Goal: Information Seeking & Learning: Understand process/instructions

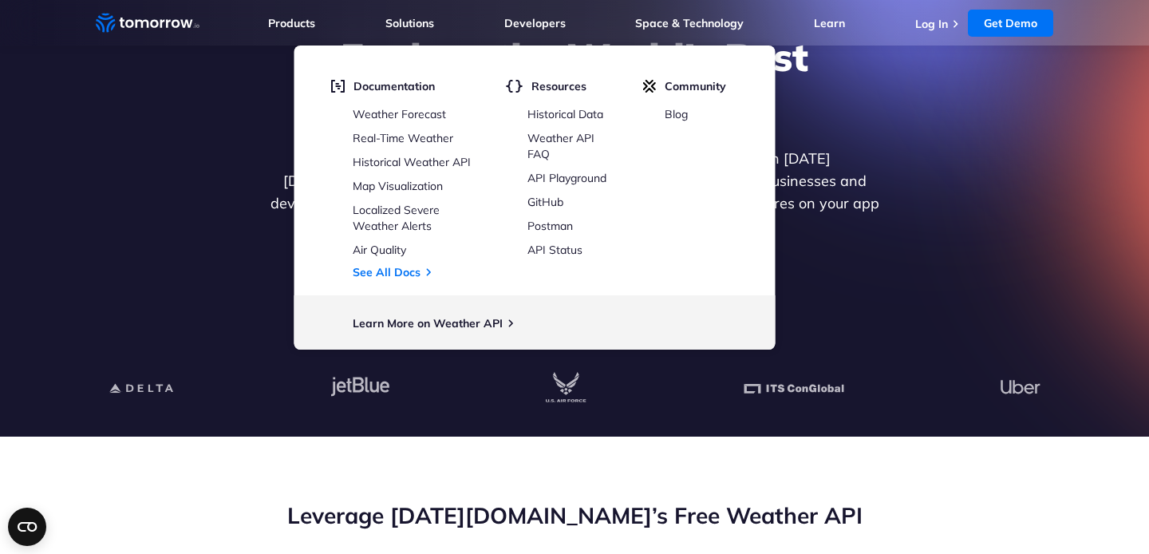
scroll to position [175, 0]
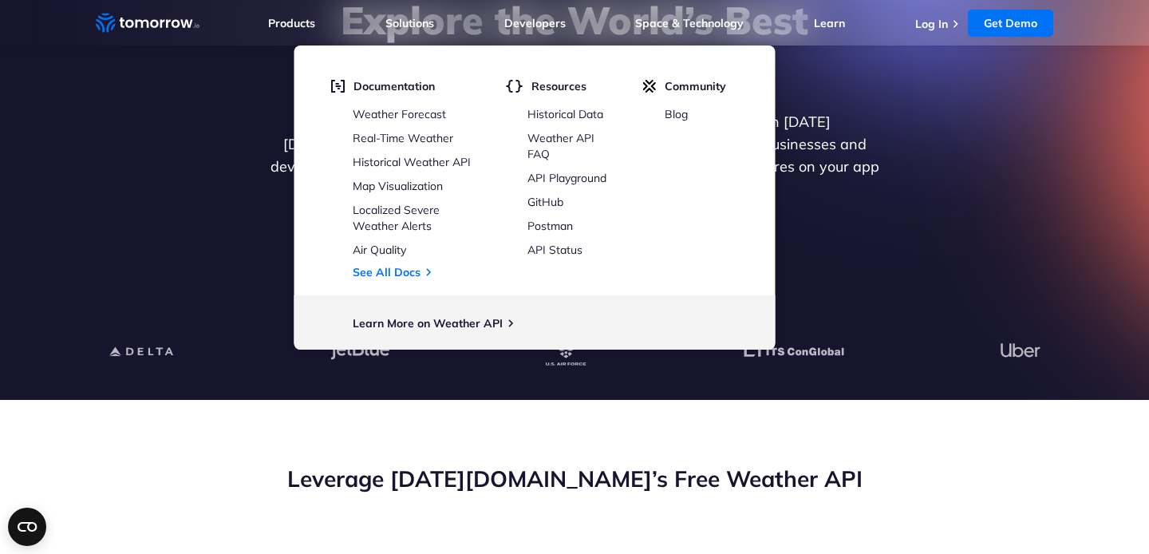
click at [864, 133] on p "Get reliable and precise weather data through our free API. Count on Tomorrow.i…" at bounding box center [575, 155] width 616 height 89
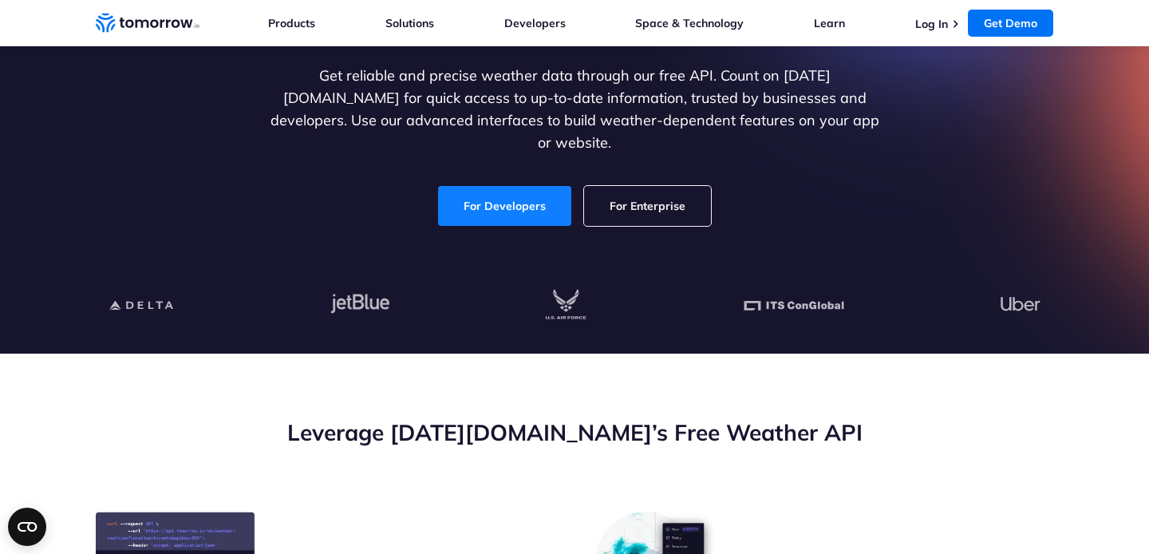
scroll to position [212, 0]
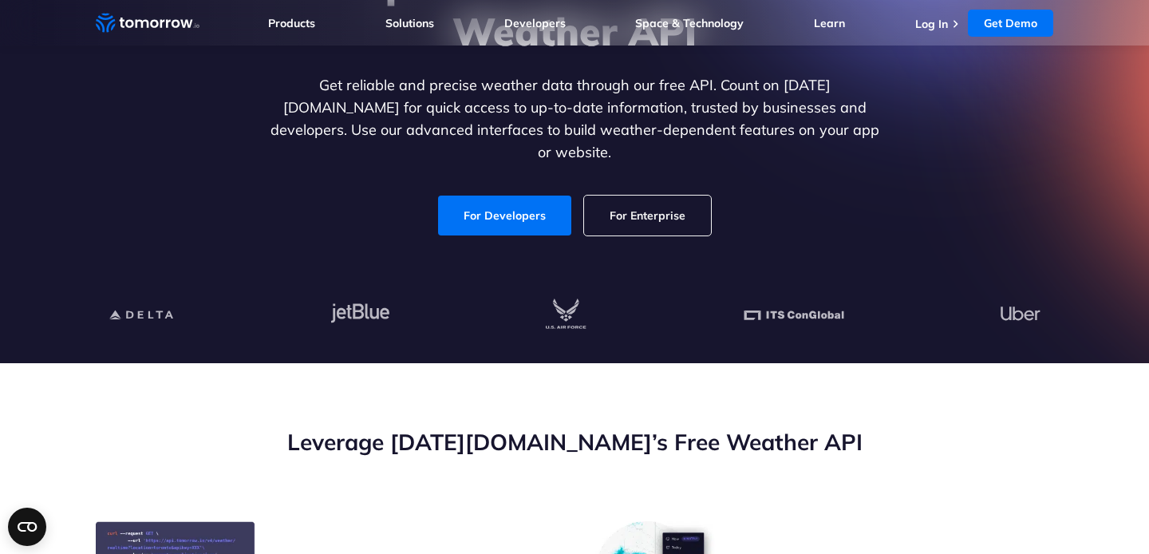
click at [484, 227] on div "Explore the World’s Best Weather API Get reliable and precise weather data thro…" at bounding box center [574, 97] width 983 height 339
click at [475, 204] on link "For Developers" at bounding box center [504, 216] width 133 height 40
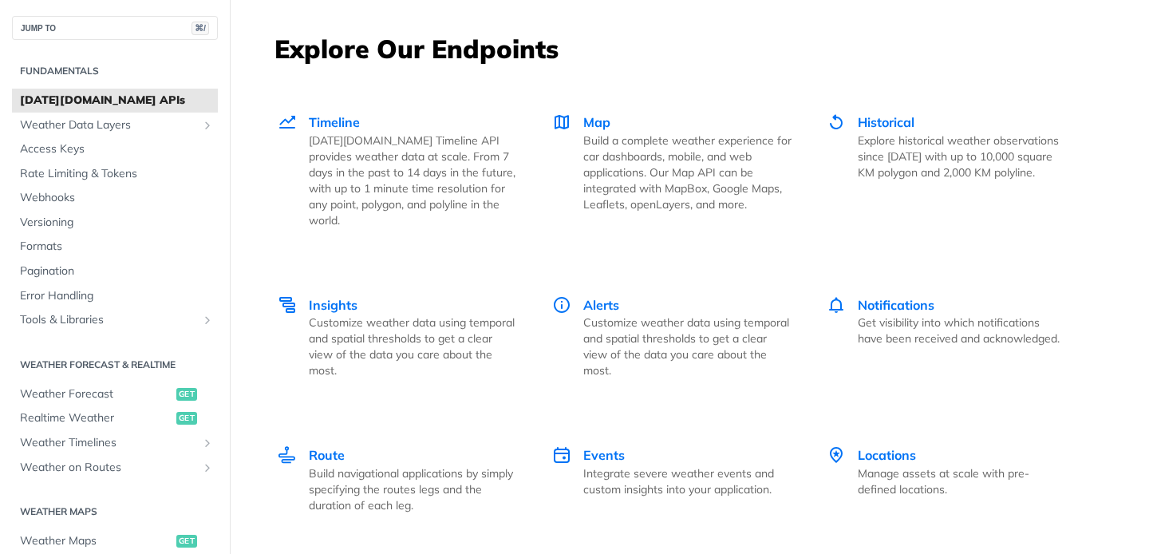
scroll to position [2210, 0]
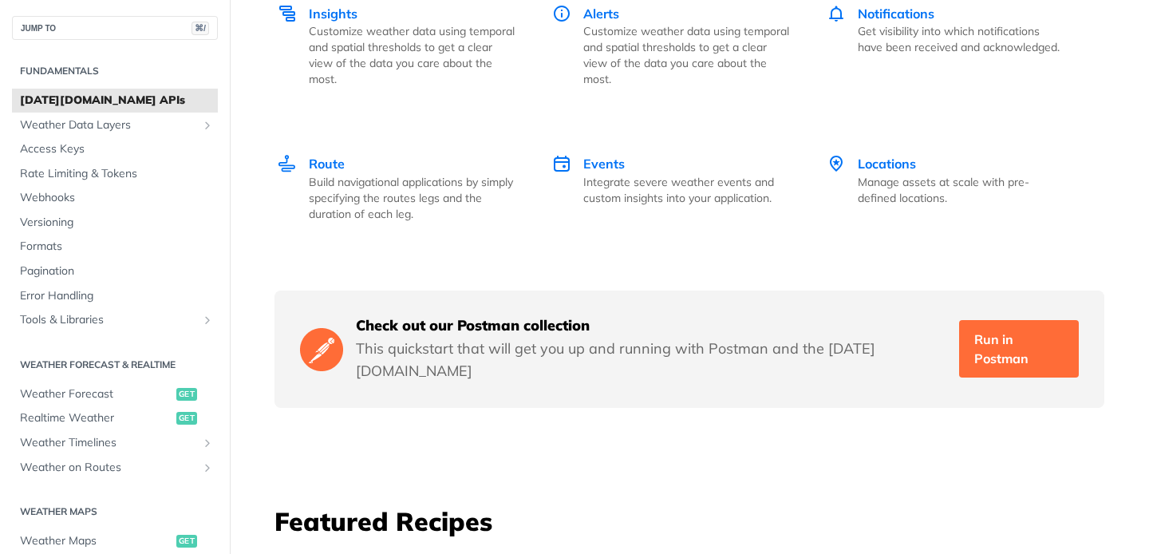
scroll to position [2624, 0]
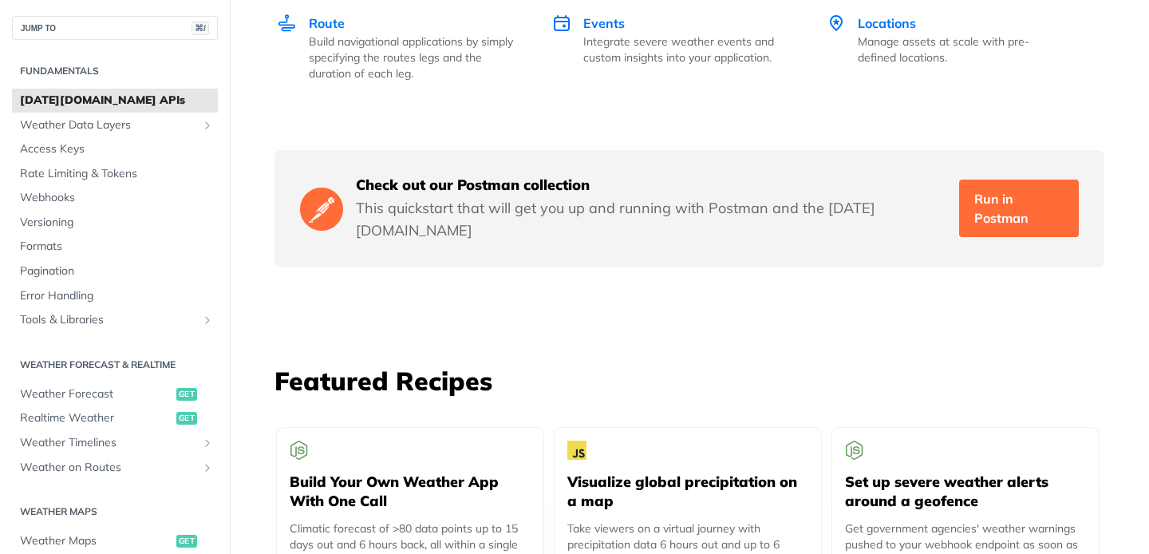
click at [543, 197] on p "This quickstart that will get you up and running with Postman and the Tomorrow.…" at bounding box center [651, 219] width 591 height 45
click at [543, 197] on p "This quickstart that will get you up and running with Postman and the [DATE][DO…" at bounding box center [651, 219] width 591 height 45
click at [543, 197] on p "This quickstart that will get you up and running with Postman and the Tomorrow.…" at bounding box center [651, 219] width 591 height 45
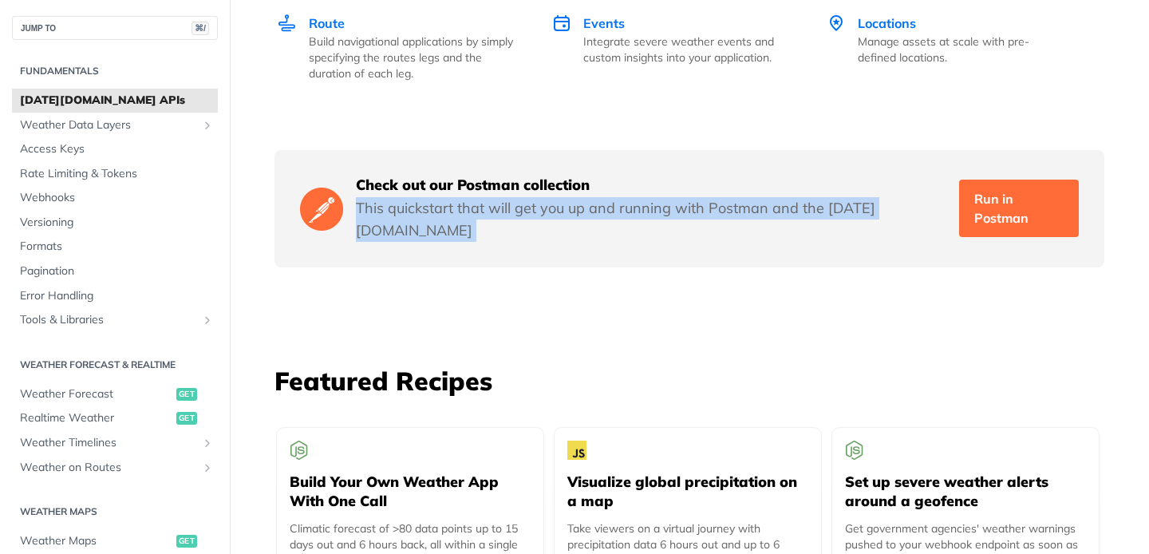
click at [567, 197] on p "This quickstart that will get you up and running with Postman and the Tomorrow.…" at bounding box center [651, 219] width 591 height 45
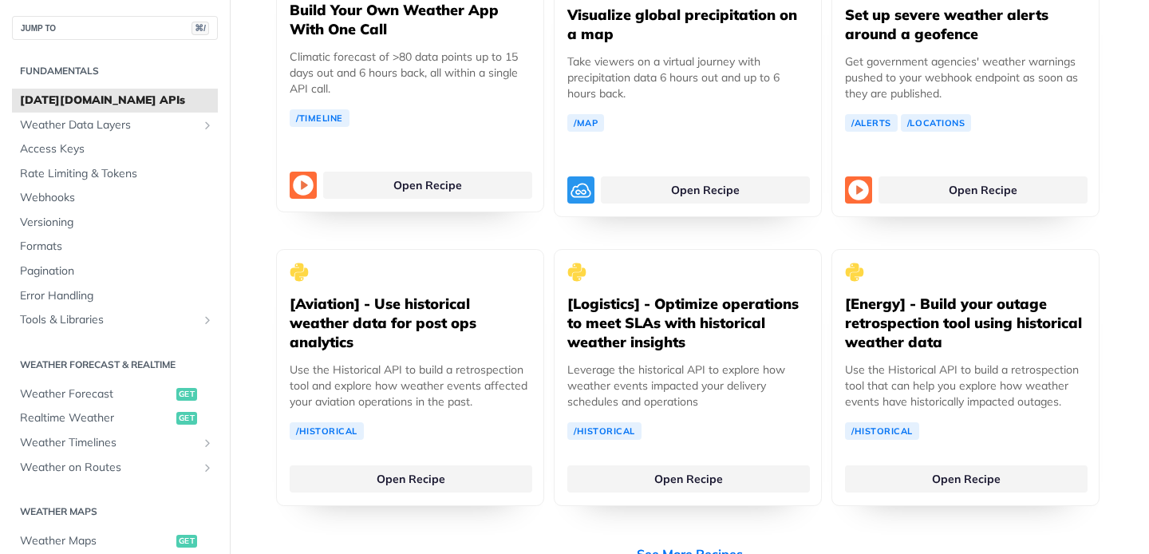
scroll to position [3103, 0]
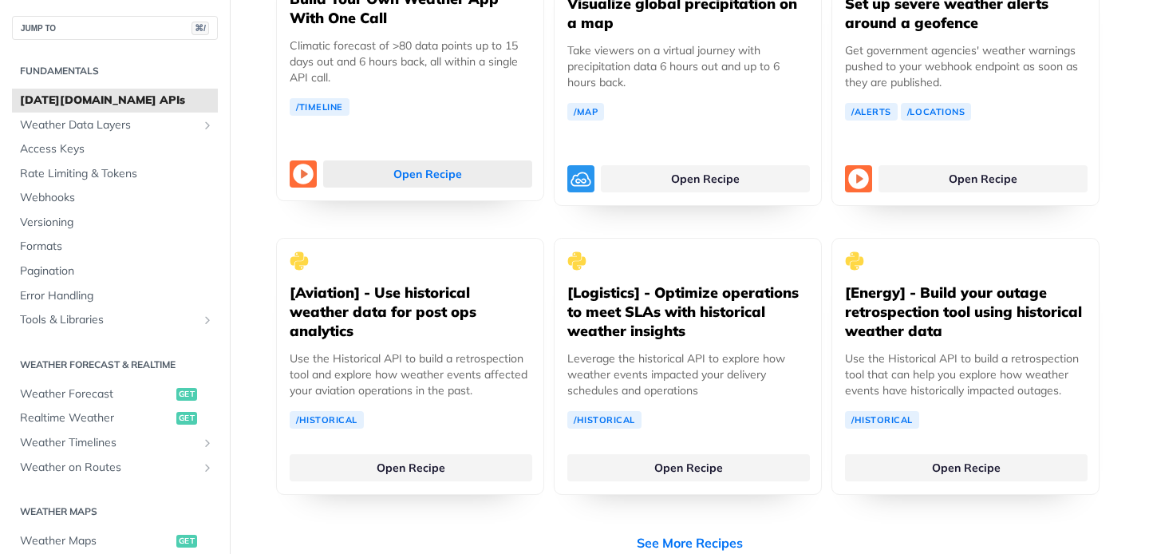
click at [403, 160] on link "Open Recipe" at bounding box center [427, 173] width 209 height 27
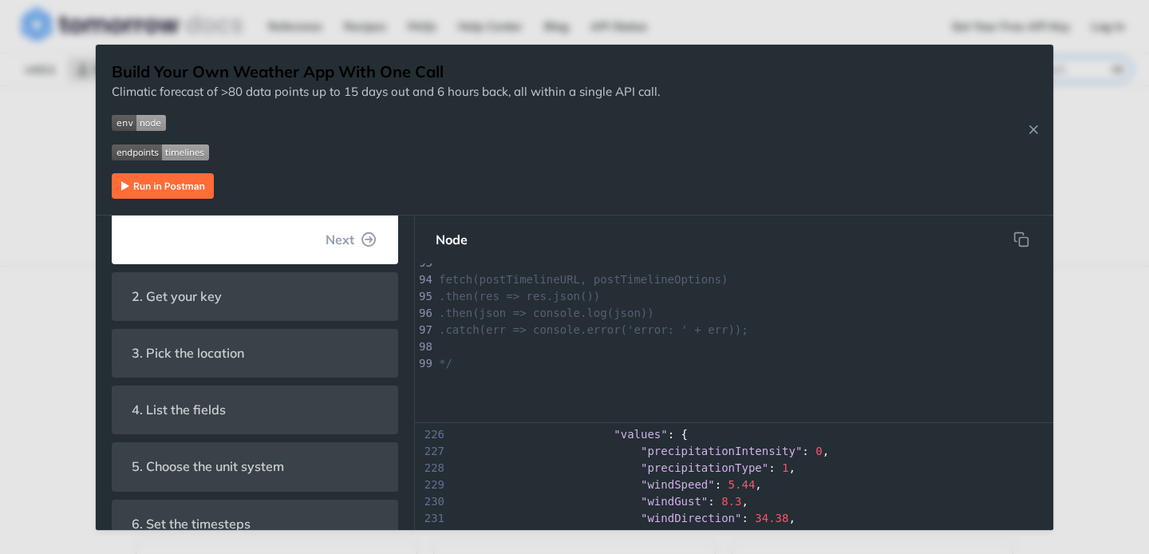
scroll to position [381, 0]
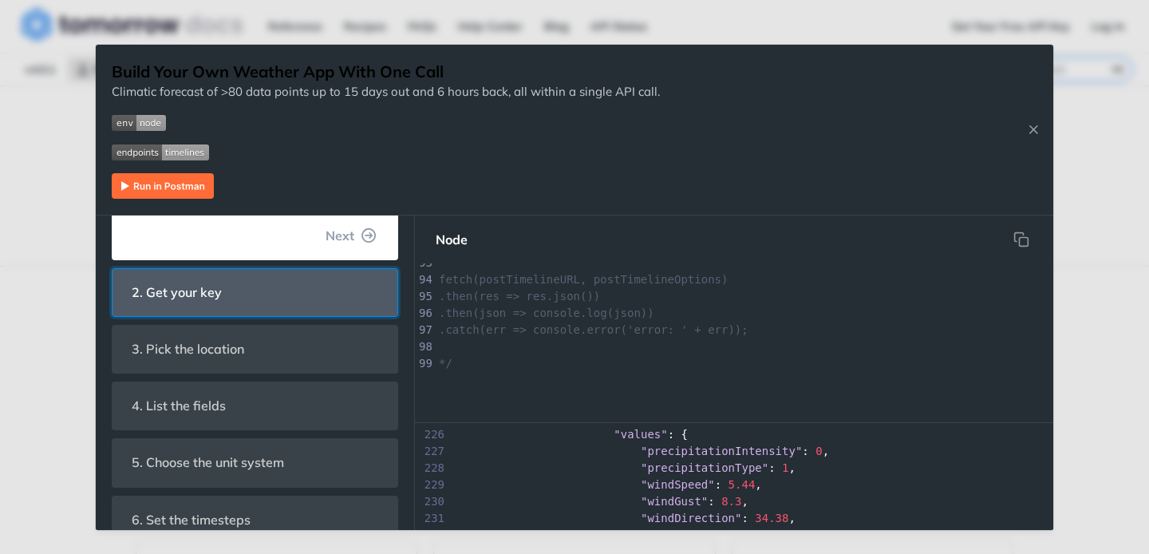
click at [226, 309] on header "2. Get your key" at bounding box center [255, 292] width 285 height 47
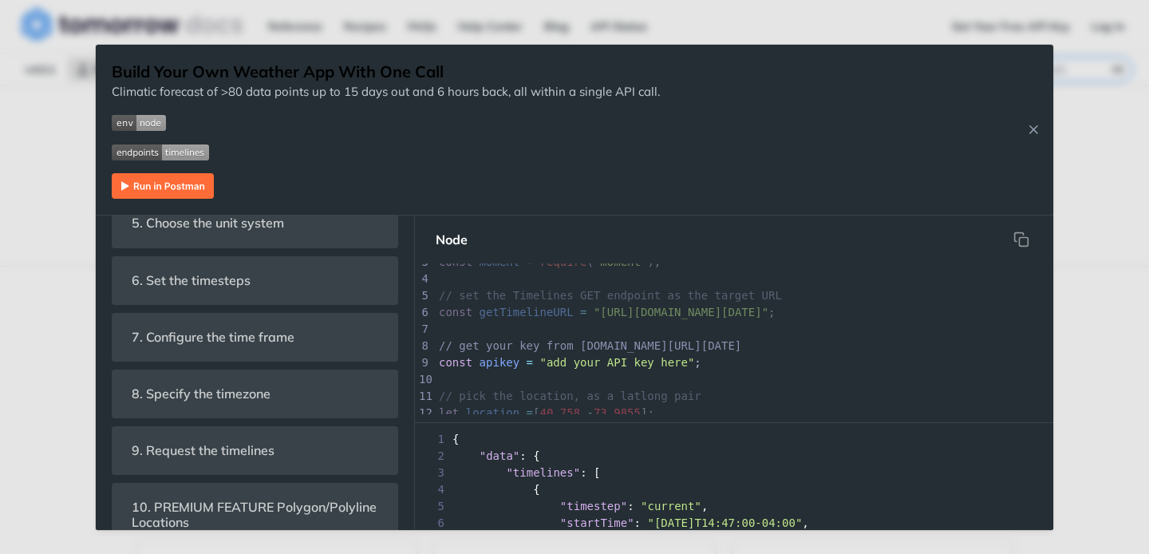
scroll to position [0, 35]
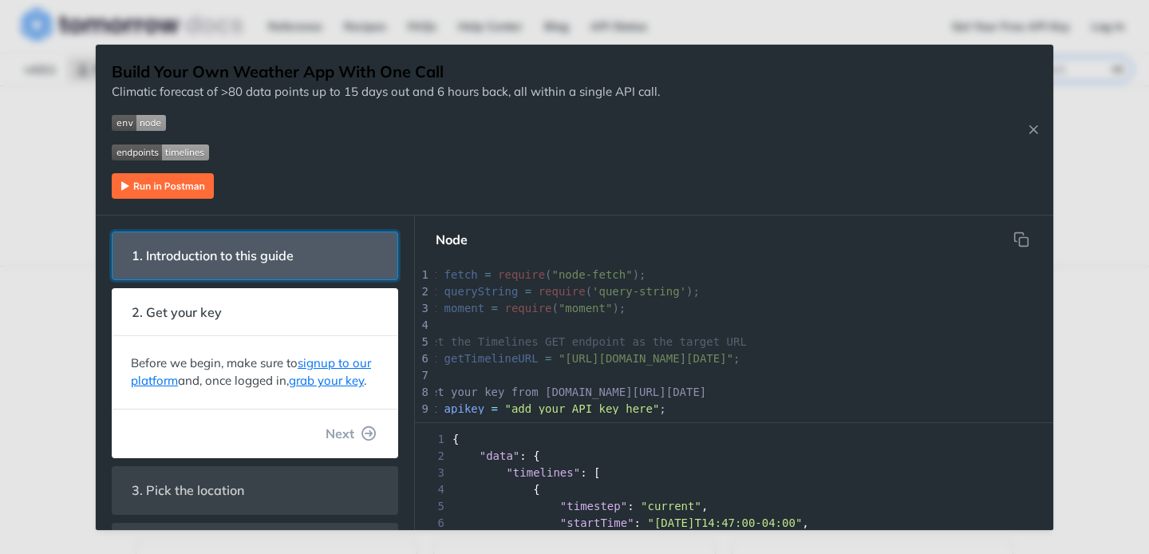
click at [238, 267] on span "1. Introduction to this guide" at bounding box center [213, 255] width 184 height 31
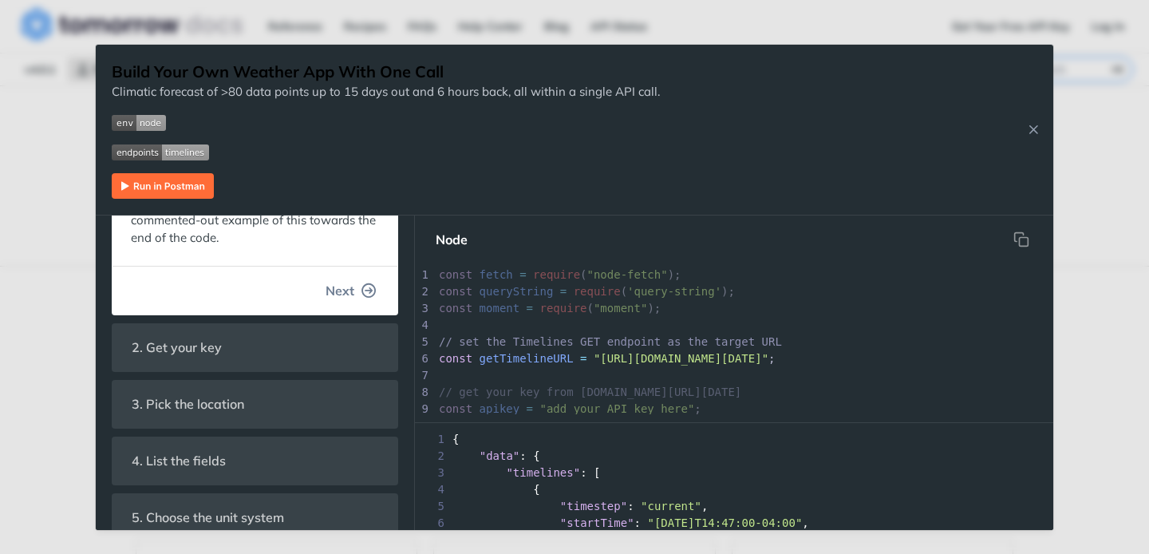
click at [371, 287] on icon "button" at bounding box center [369, 290] width 14 height 14
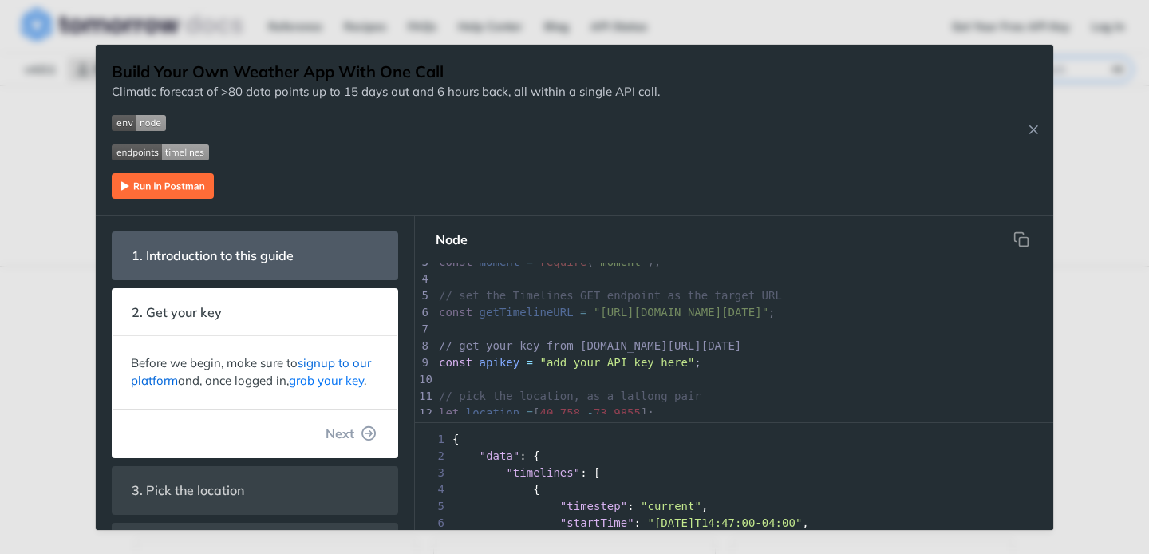
click at [337, 362] on link "signup to our platform" at bounding box center [251, 372] width 240 height 34
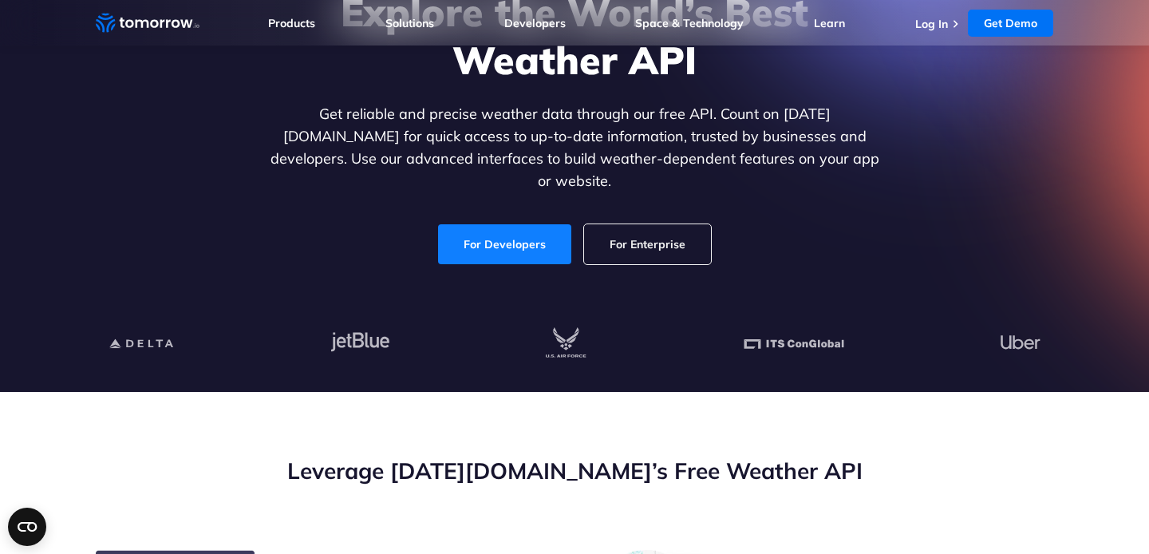
scroll to position [120, 0]
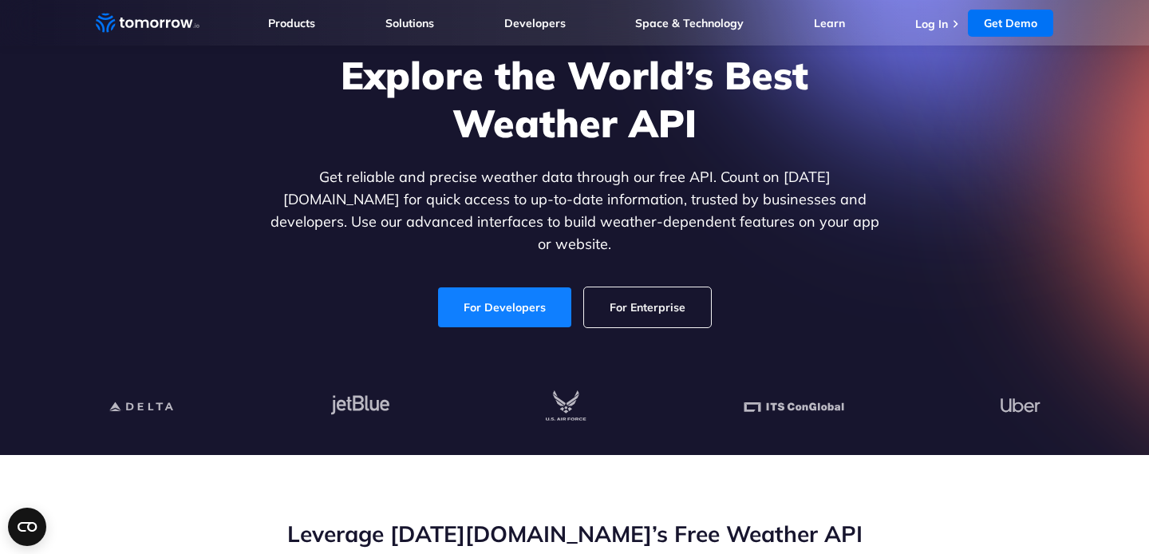
click at [496, 287] on link "For Developers" at bounding box center [504, 307] width 133 height 40
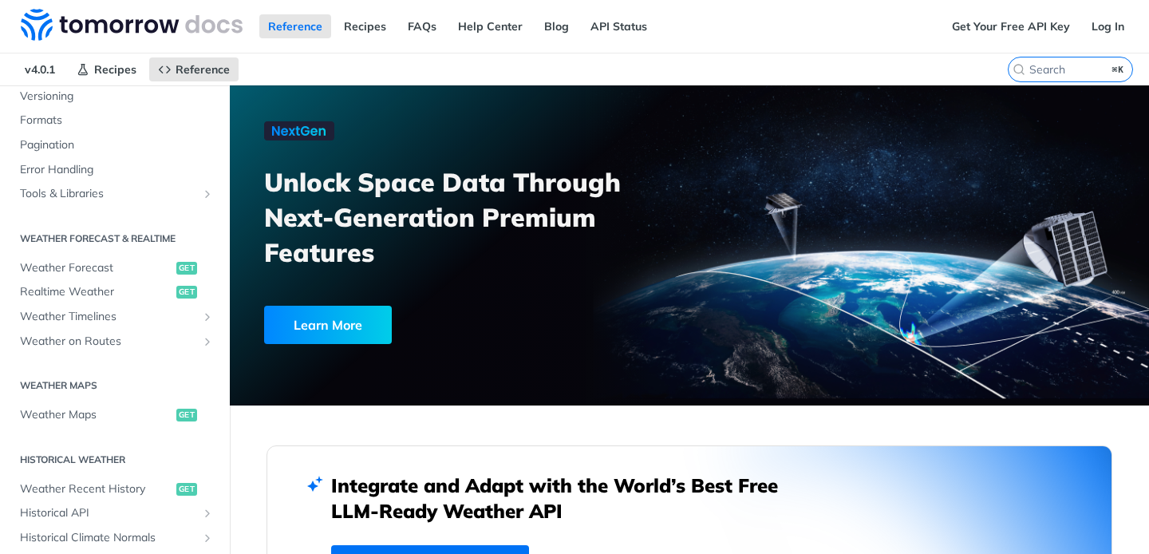
scroll to position [222, 0]
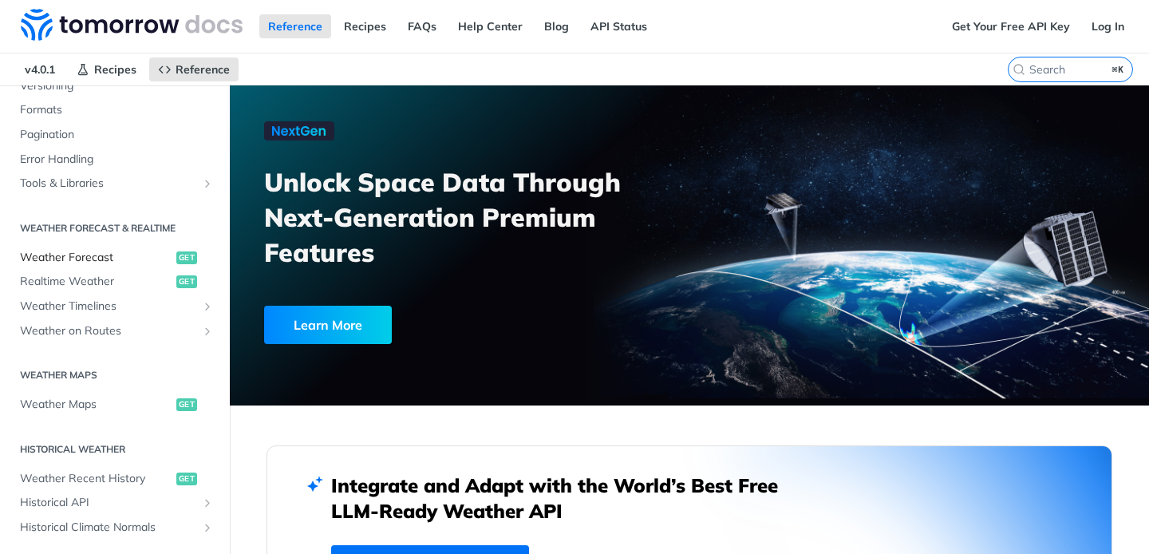
click at [88, 254] on span "Weather Forecast" at bounding box center [96, 258] width 152 height 16
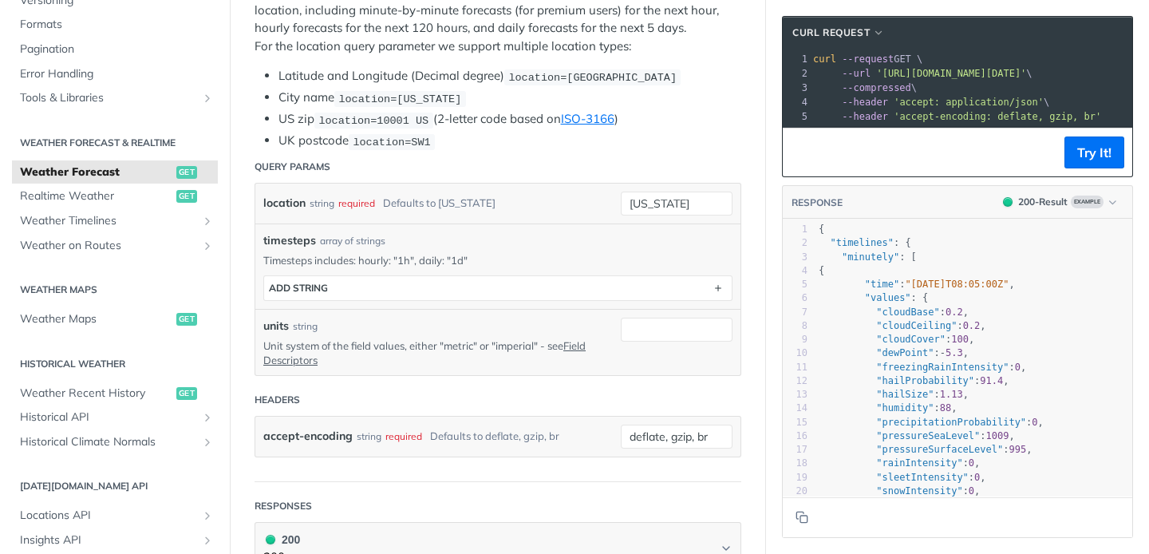
scroll to position [360, 0]
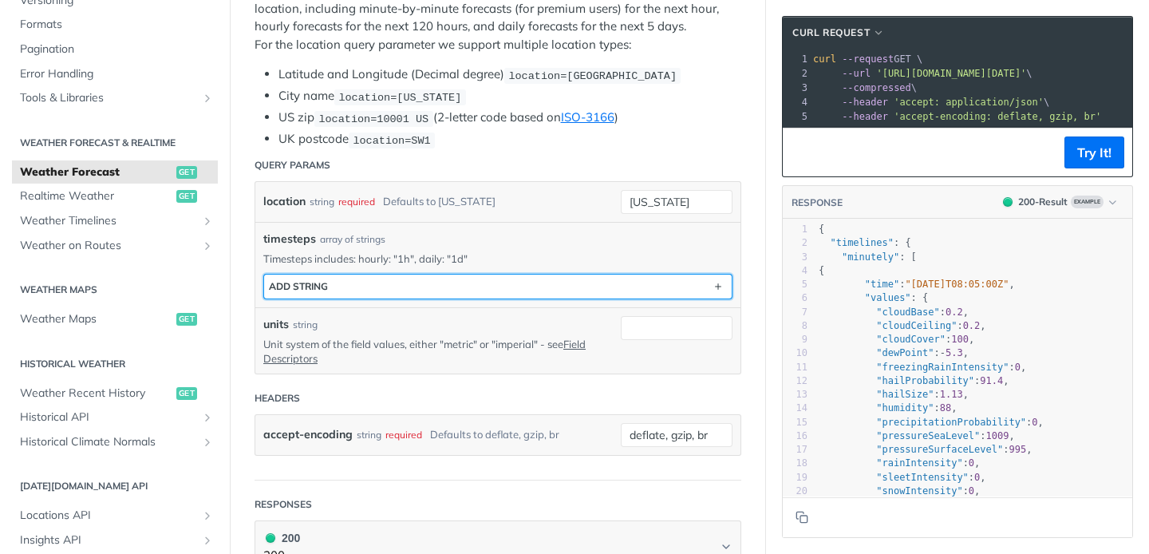
click at [362, 283] on button "ADD string" at bounding box center [498, 287] width 468 height 24
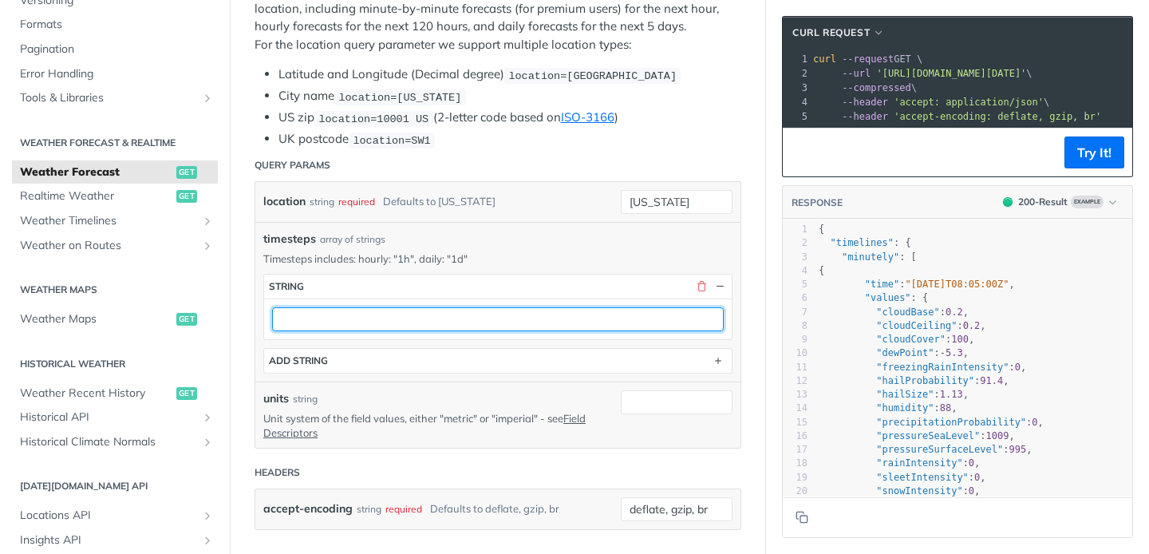
click at [314, 323] on input "text" at bounding box center [498, 319] width 452 height 24
type input "1h"
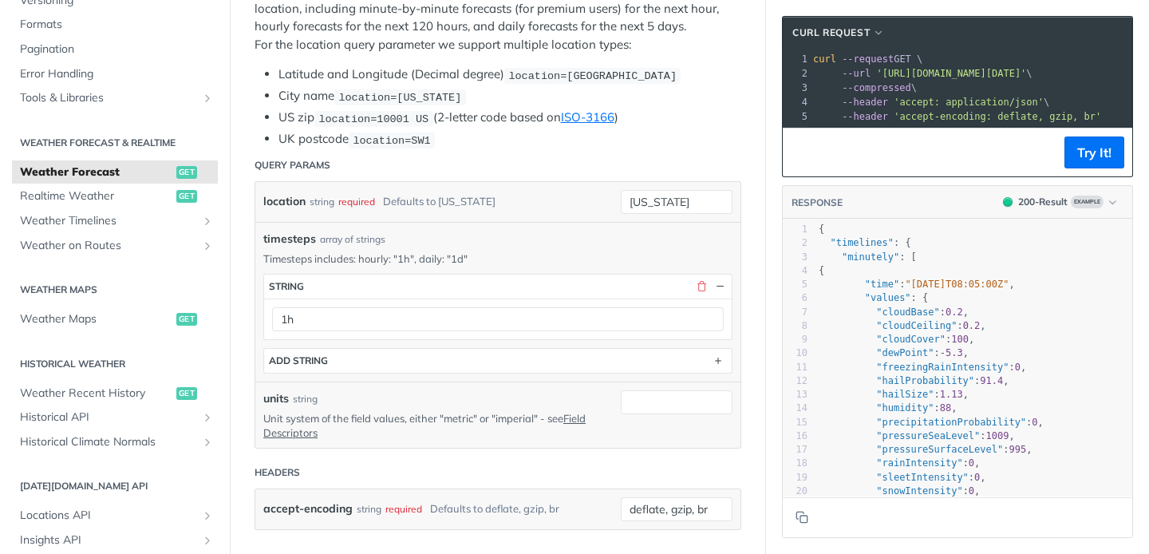
click at [591, 266] on div "timesteps string 1h ADD string" at bounding box center [497, 320] width 469 height 108
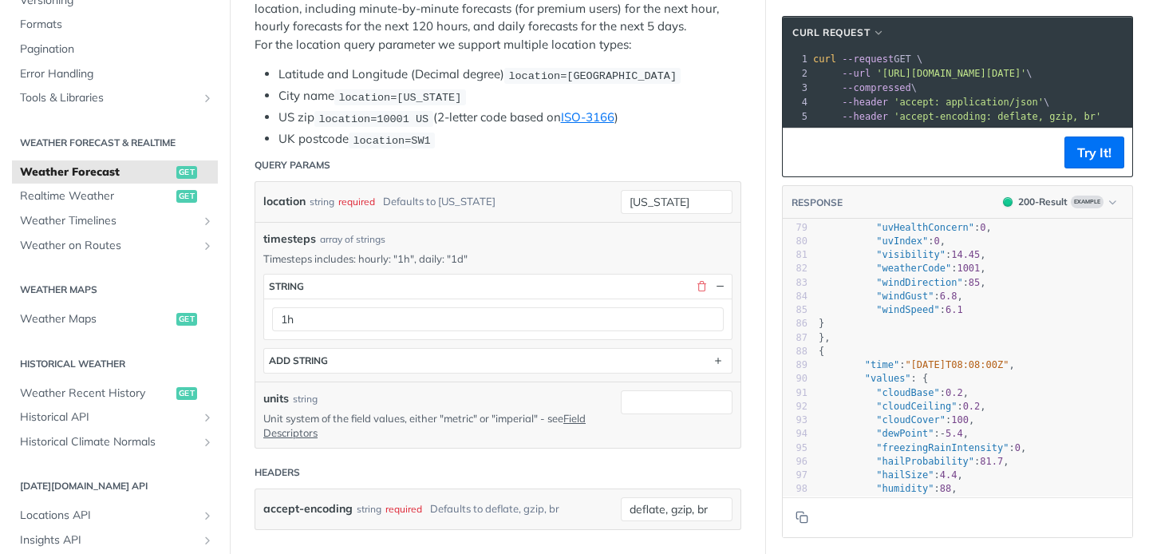
scroll to position [0, 0]
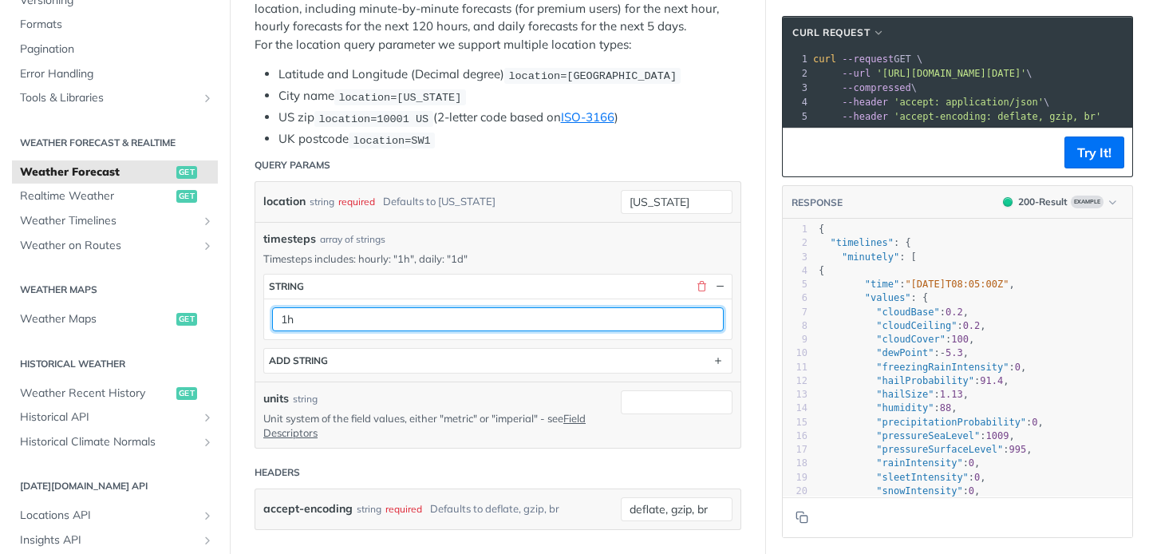
click at [619, 307] on input "1h" at bounding box center [498, 319] width 452 height 24
click at [587, 307] on input "1h" at bounding box center [498, 319] width 452 height 24
click at [504, 310] on input "1h" at bounding box center [498, 319] width 452 height 24
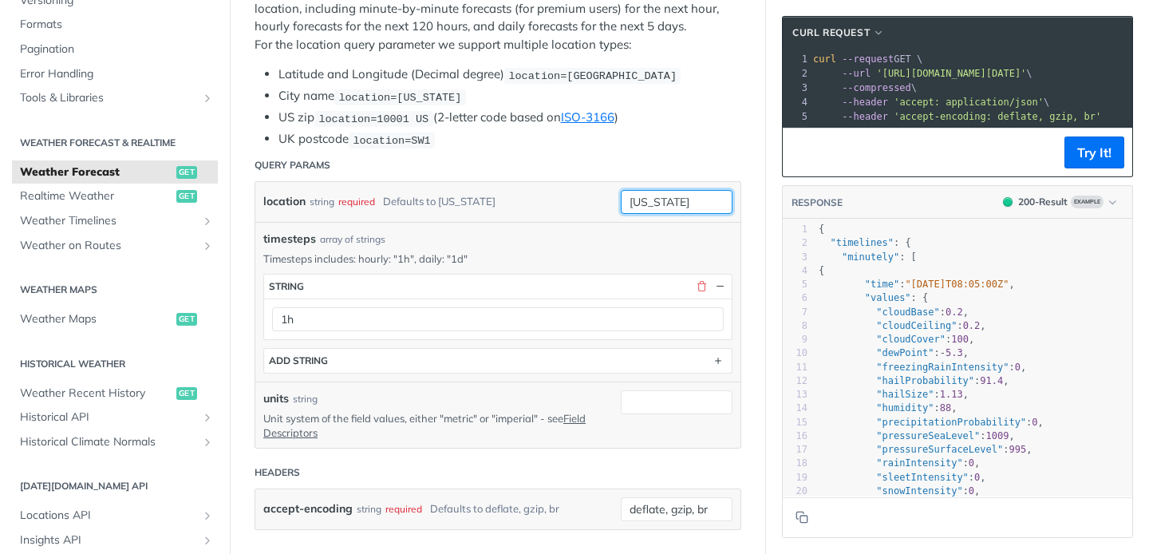
click at [674, 200] on input "new york" at bounding box center [677, 202] width 112 height 24
type input "ann arbor"
click at [648, 151] on header "Query Params" at bounding box center [498, 165] width 487 height 32
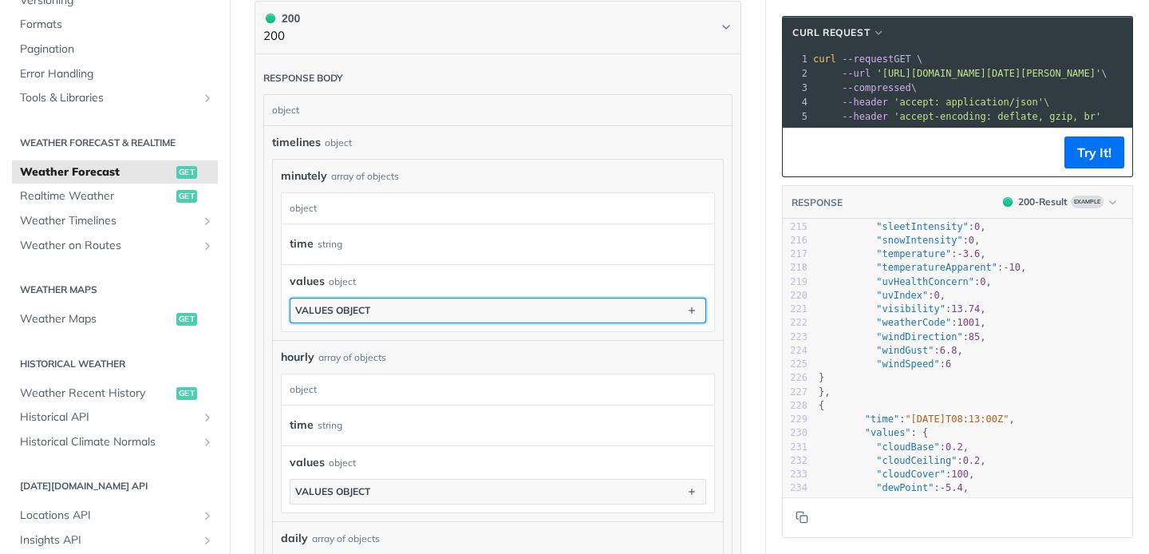
click at [369, 304] on div "values object" at bounding box center [332, 310] width 75 height 12
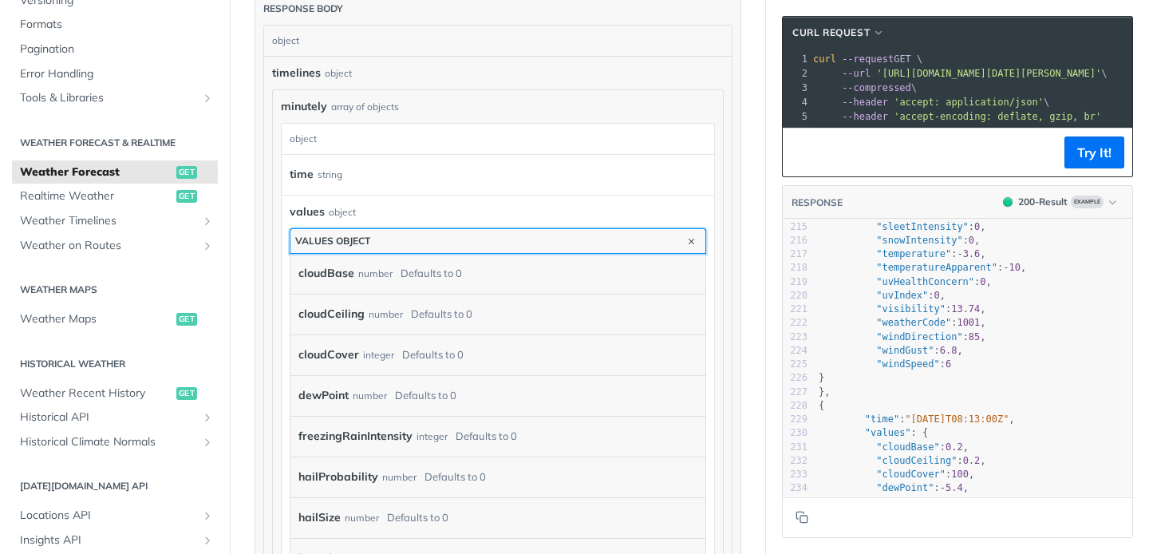
click at [363, 247] on button "values object" at bounding box center [498, 241] width 415 height 24
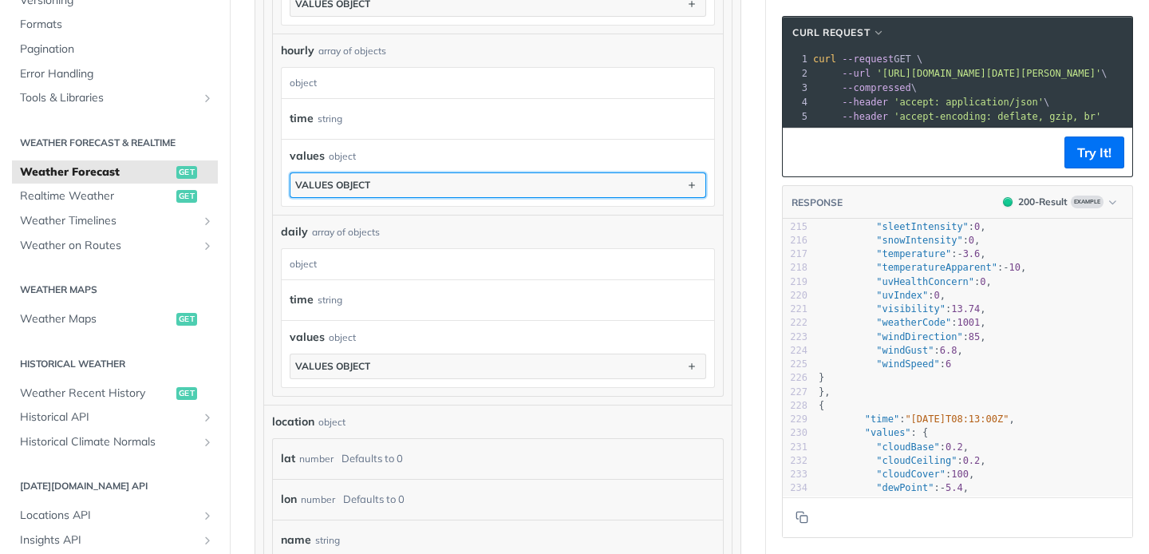
click at [345, 179] on div "values object" at bounding box center [332, 185] width 75 height 12
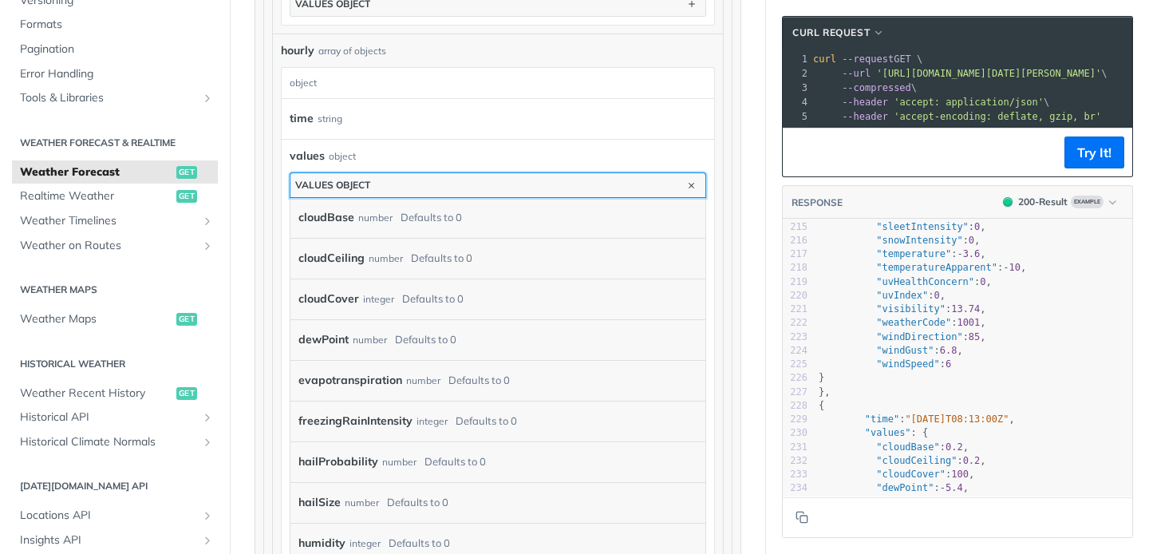
click at [345, 179] on div "values object" at bounding box center [332, 185] width 75 height 12
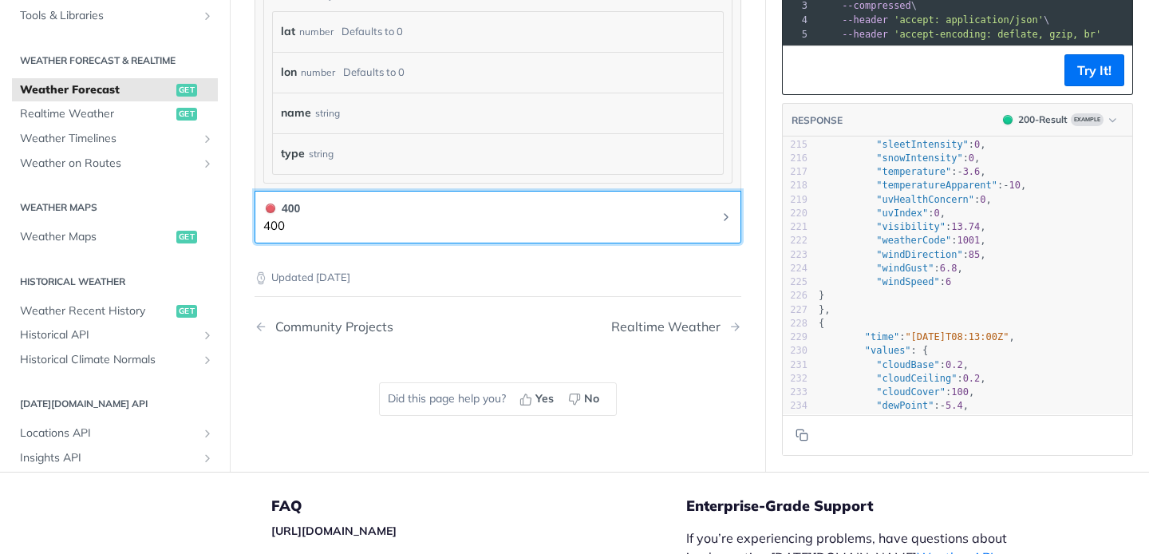
click at [310, 220] on button "400 400" at bounding box center [497, 218] width 469 height 36
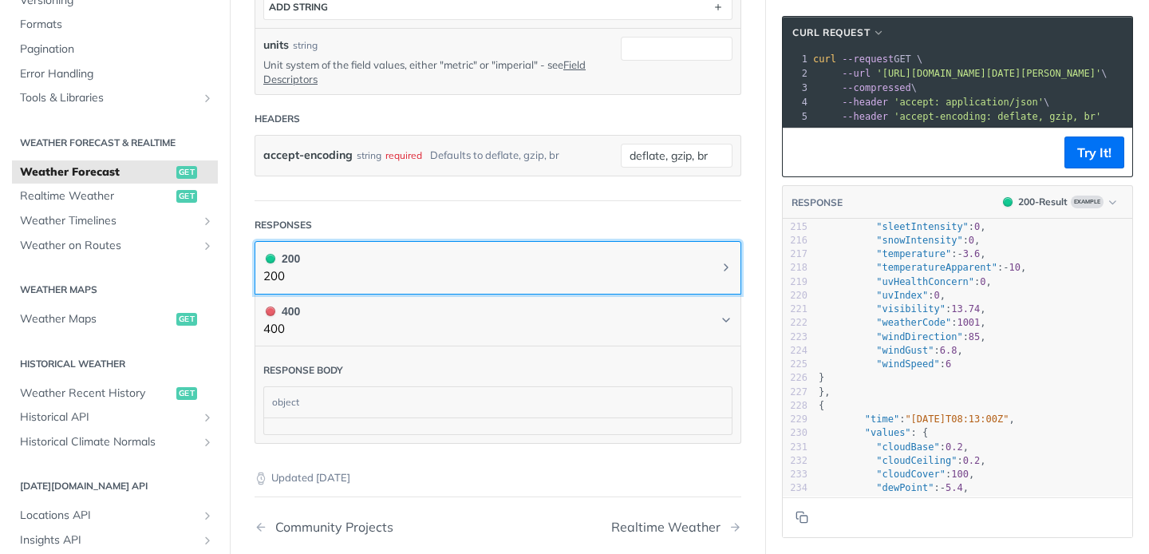
click at [469, 262] on button "200 200" at bounding box center [497, 268] width 469 height 36
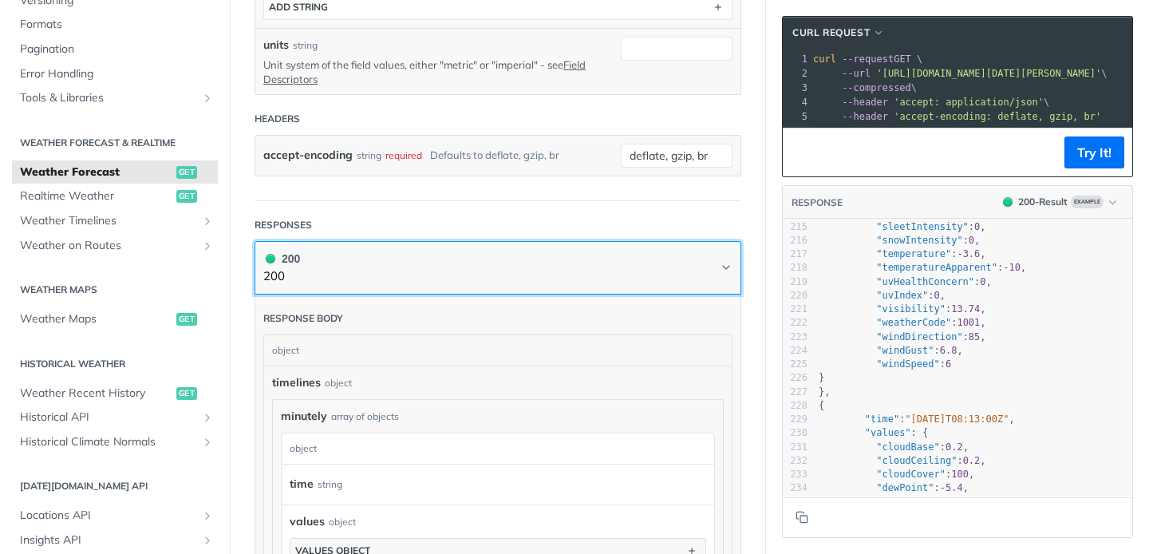
click at [469, 262] on button "200 200" at bounding box center [497, 268] width 469 height 36
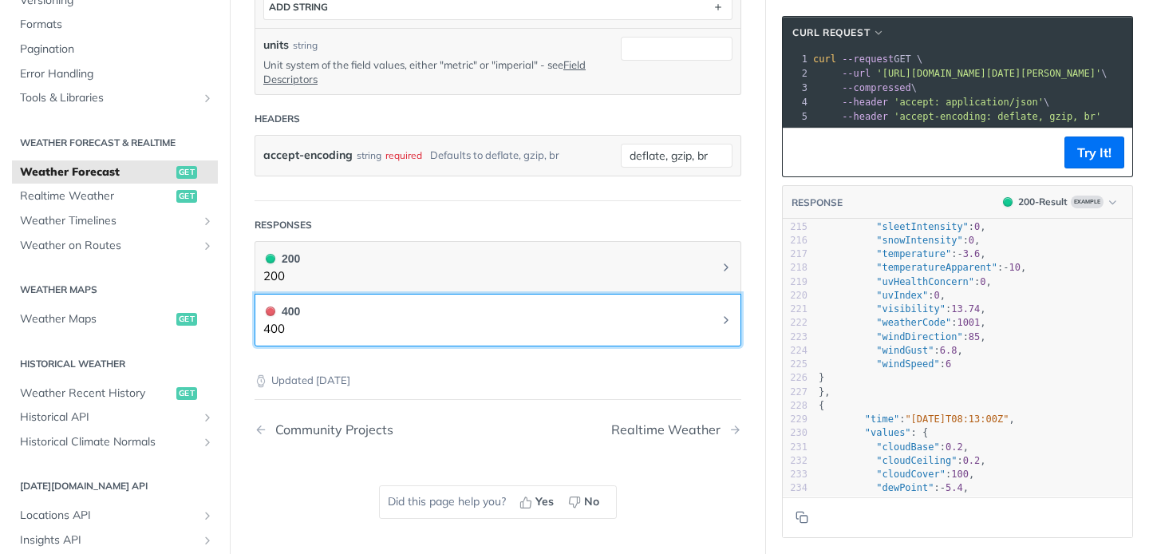
click at [488, 316] on button "400 400" at bounding box center [497, 321] width 469 height 36
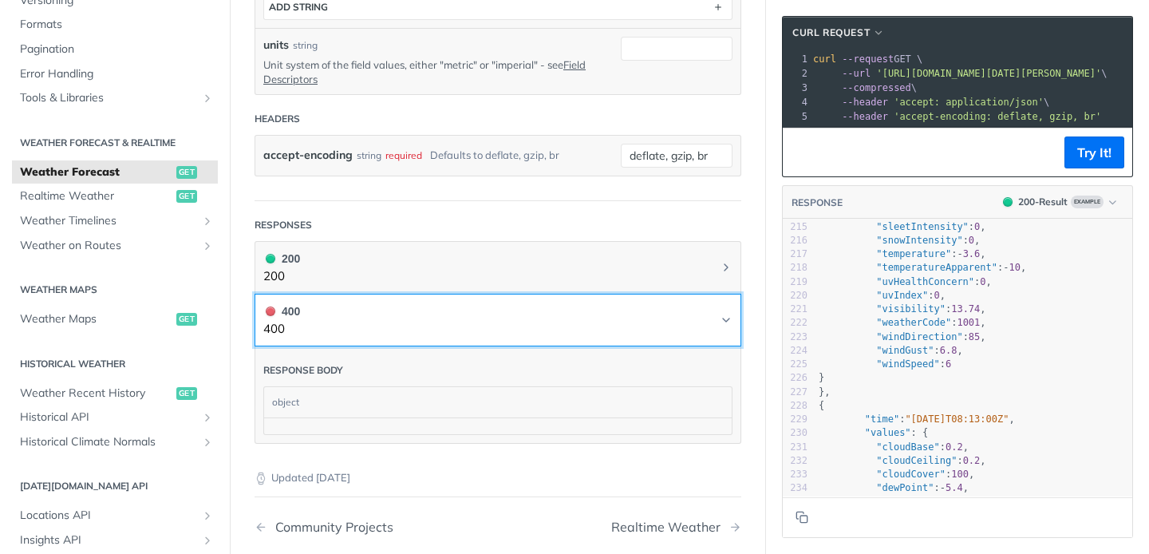
click at [488, 316] on button "400 400" at bounding box center [497, 321] width 469 height 36
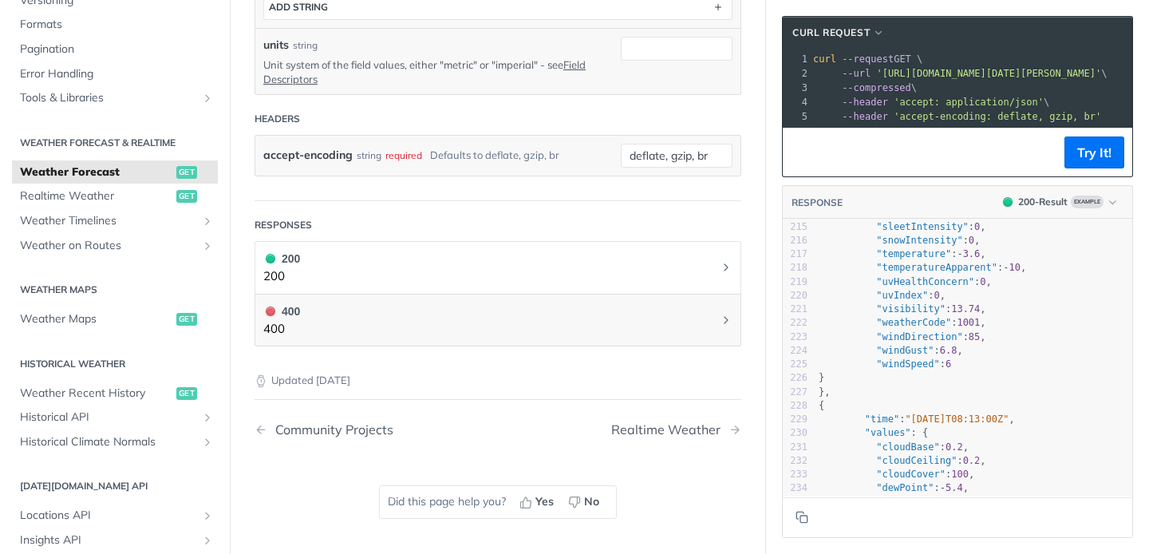
click at [478, 283] on h1 "200 200" at bounding box center [498, 267] width 487 height 53
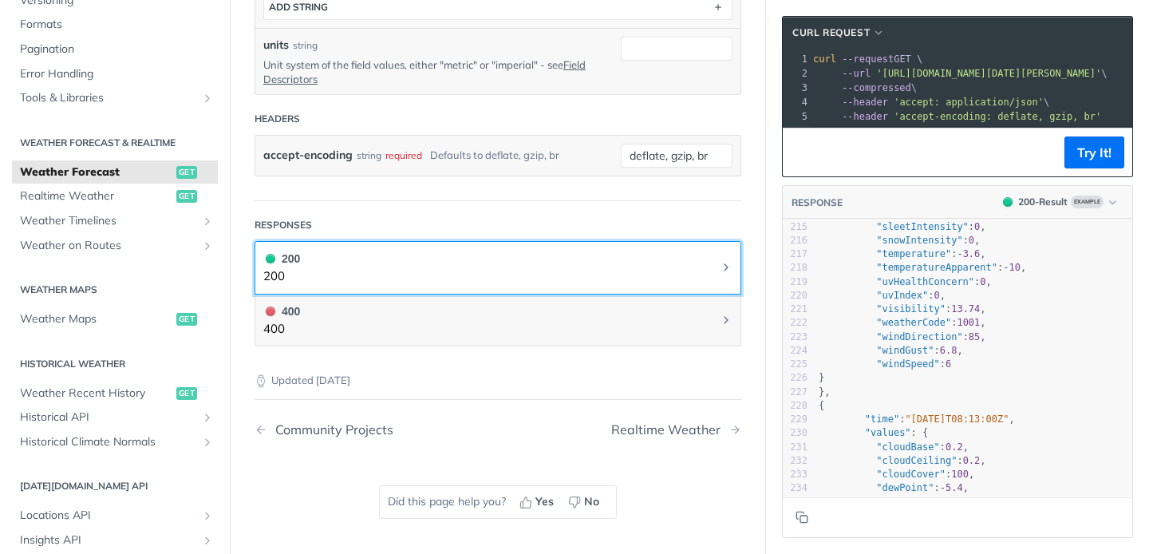
click at [477, 267] on button "200 200" at bounding box center [497, 268] width 469 height 36
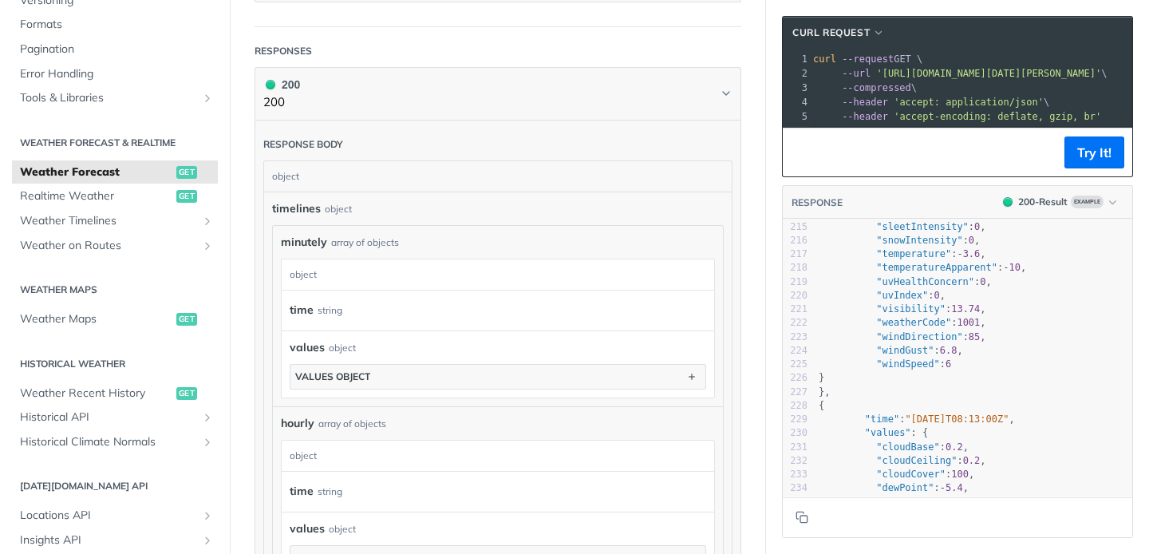
click at [342, 268] on div "object" at bounding box center [496, 274] width 429 height 30
click at [336, 307] on div "string" at bounding box center [330, 310] width 25 height 23
click at [339, 349] on div "object" at bounding box center [342, 348] width 27 height 14
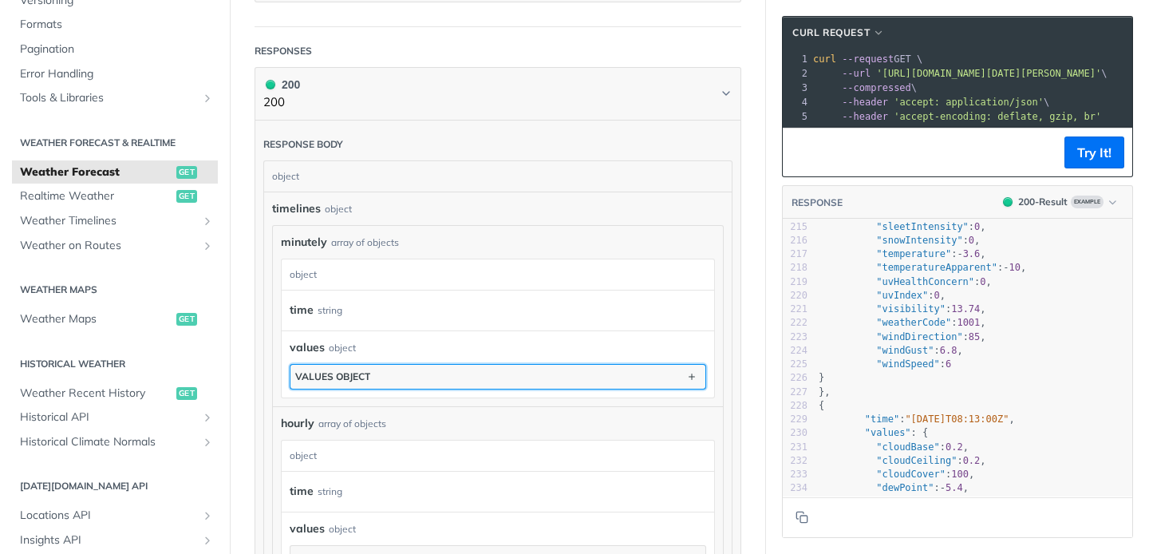
click at [346, 365] on button "values object" at bounding box center [498, 377] width 415 height 24
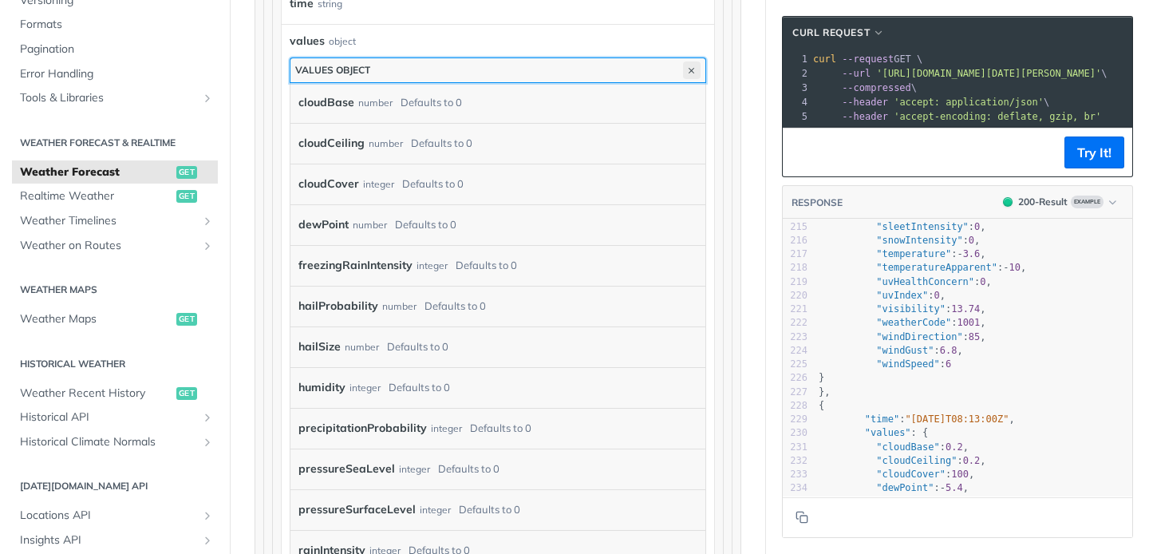
click at [697, 61] on icon "button" at bounding box center [692, 70] width 18 height 18
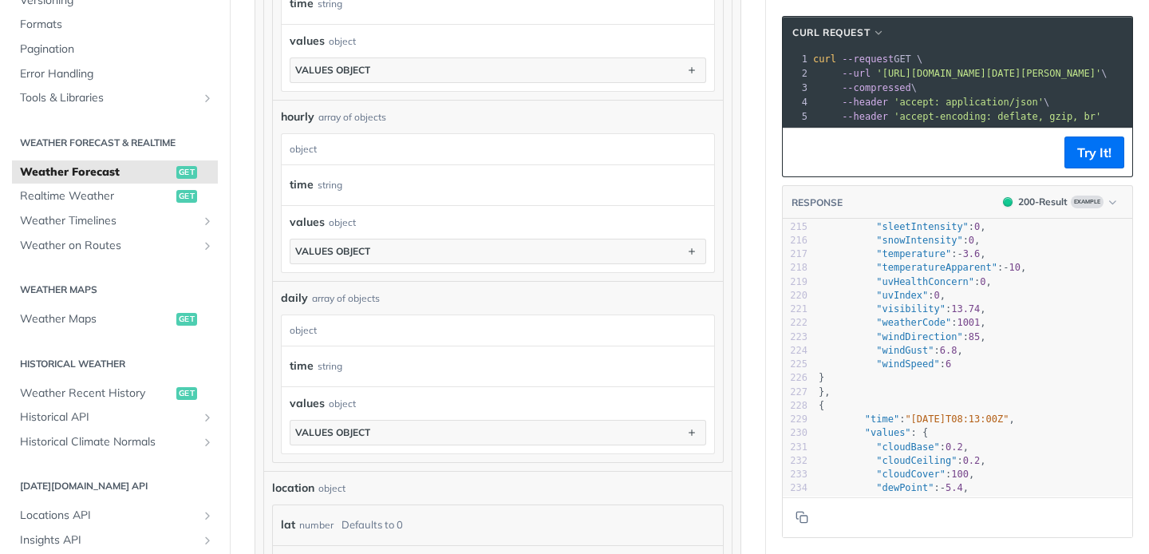
click at [278, 118] on div "hourly array of objects hourly object time string values object values object" at bounding box center [498, 190] width 450 height 181
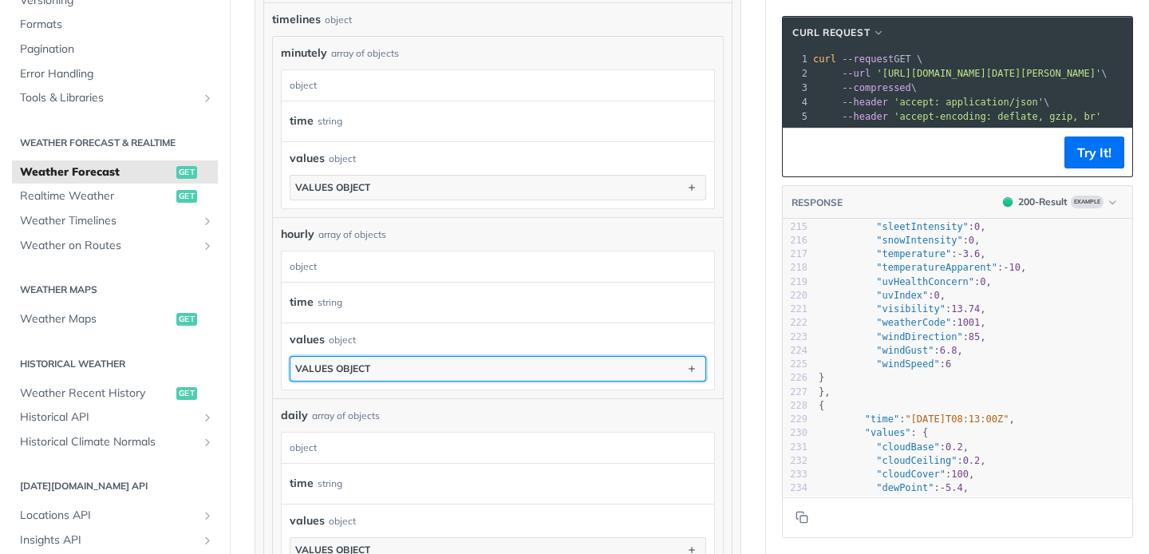
click at [375, 359] on button "values object" at bounding box center [498, 369] width 415 height 24
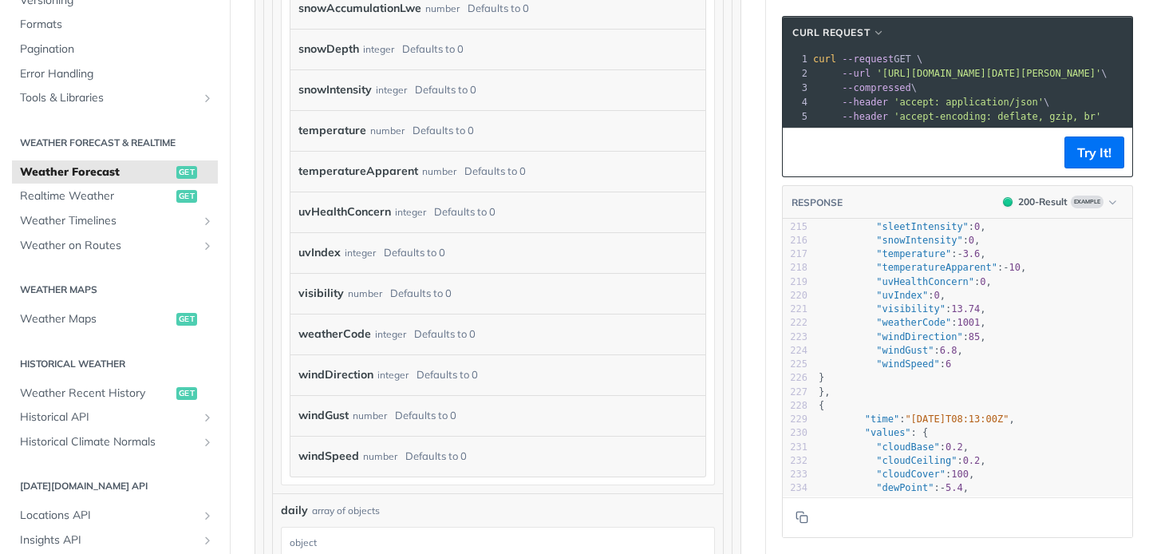
click at [458, 296] on div "visibility number Defaults to 0" at bounding box center [486, 294] width 375 height 24
click at [431, 294] on div "Defaults to 0" at bounding box center [420, 293] width 61 height 23
click at [342, 288] on label "visibility" at bounding box center [321, 293] width 45 height 23
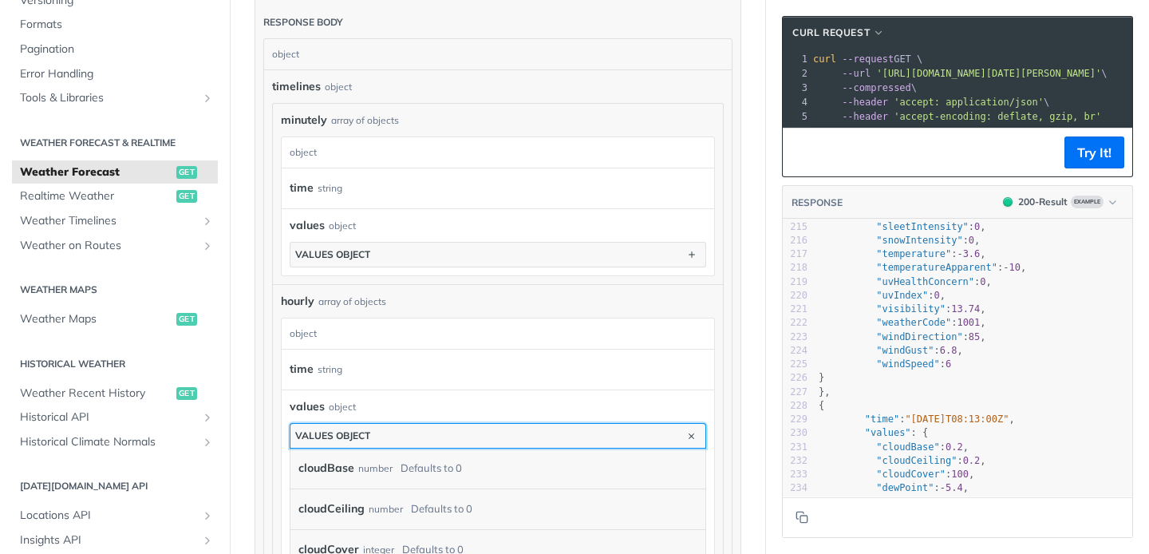
click at [358, 435] on div "values object" at bounding box center [332, 435] width 75 height 12
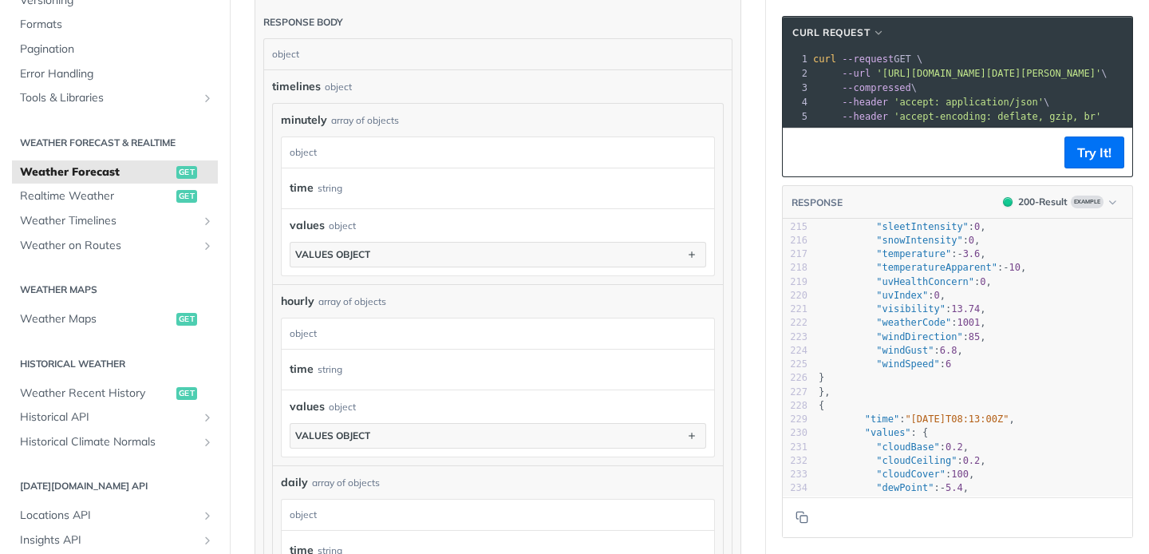
click at [344, 403] on div "object" at bounding box center [342, 407] width 27 height 14
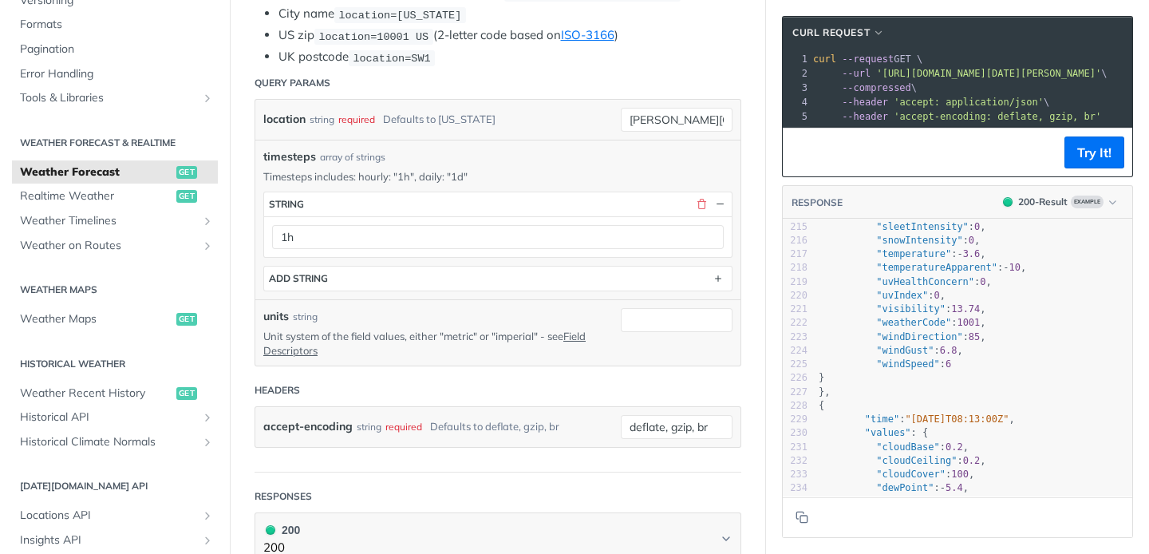
scroll to position [445, 0]
click at [421, 333] on p "Unit system of the field values, either "metric" or "imperial" - see Field Desc…" at bounding box center [430, 340] width 334 height 29
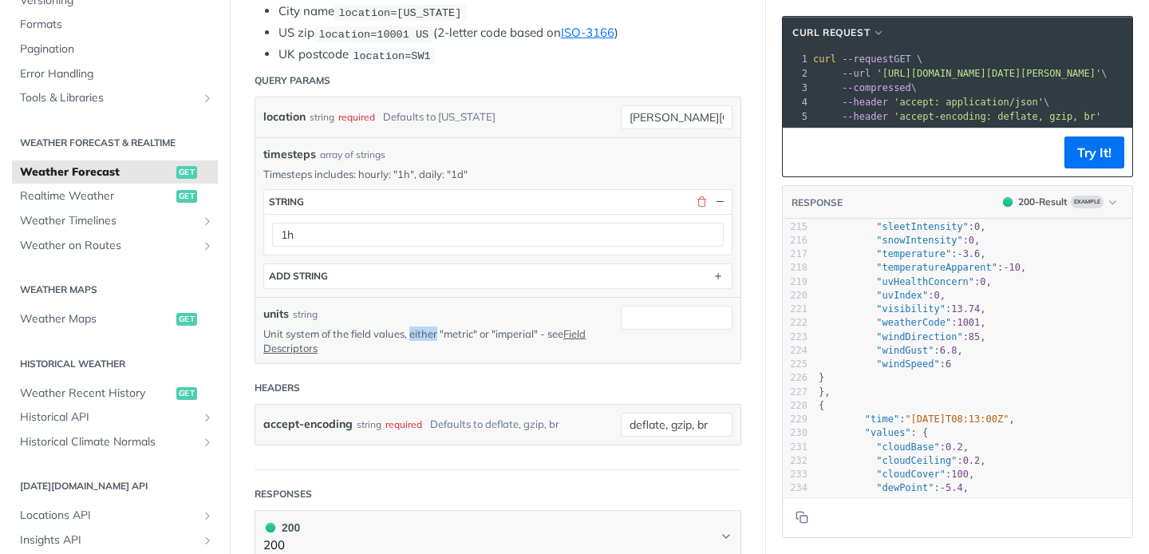
click at [421, 333] on p "Unit system of the field values, either "metric" or "imperial" - see Field Desc…" at bounding box center [430, 340] width 334 height 29
click at [464, 334] on p "Unit system of the field values, either "metric" or "imperial" - see Field Desc…" at bounding box center [430, 340] width 334 height 29
click at [653, 323] on input "units" at bounding box center [677, 318] width 112 height 24
type input "imperial"
click at [564, 308] on div "units string" at bounding box center [430, 314] width 334 height 17
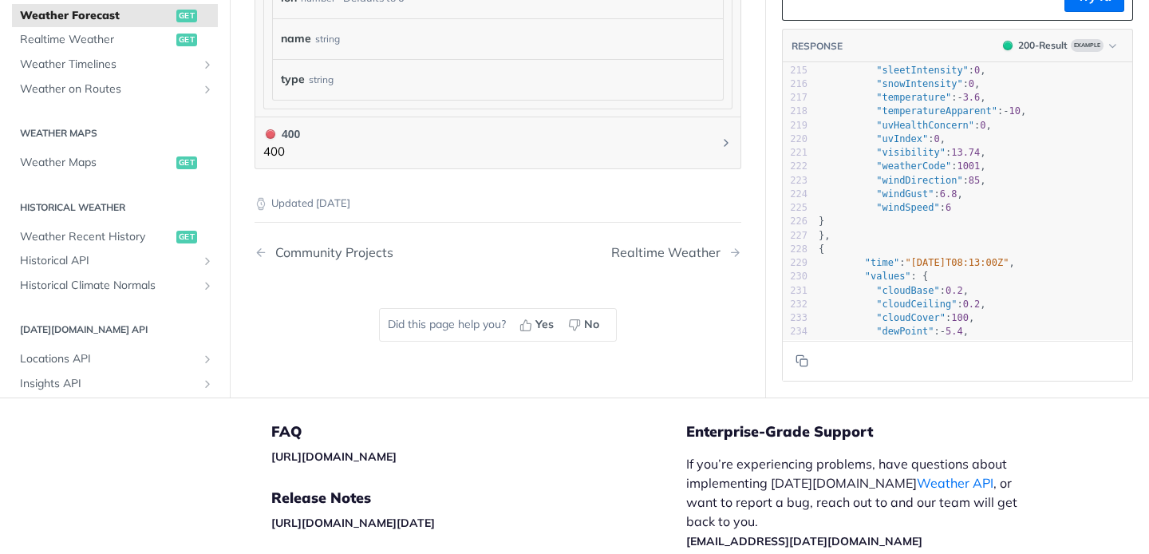
scroll to position [1833, 0]
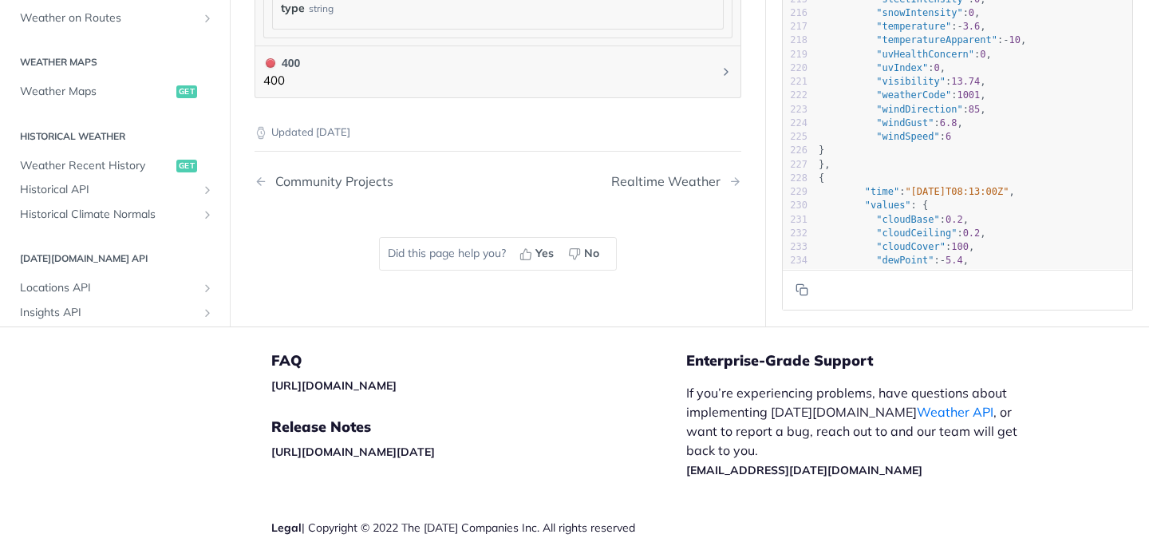
click at [706, 186] on nav "Community Projects Realtime Weather" at bounding box center [498, 181] width 487 height 47
click at [700, 183] on div "Realtime Weather" at bounding box center [669, 181] width 117 height 15
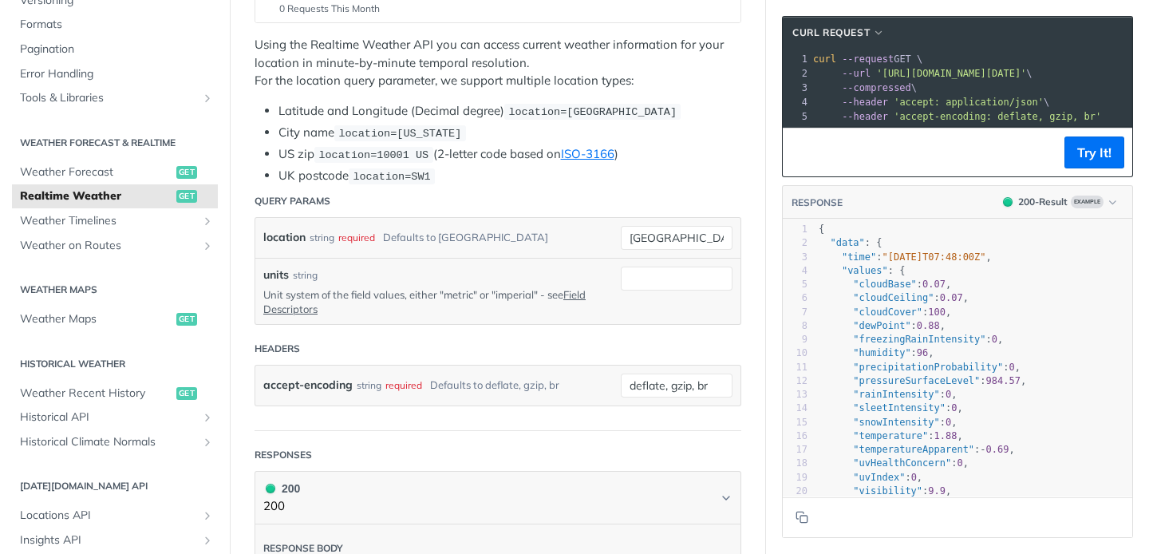
scroll to position [307, 0]
click at [663, 227] on input "toronto" at bounding box center [677, 237] width 112 height 24
type input "ann arbor"
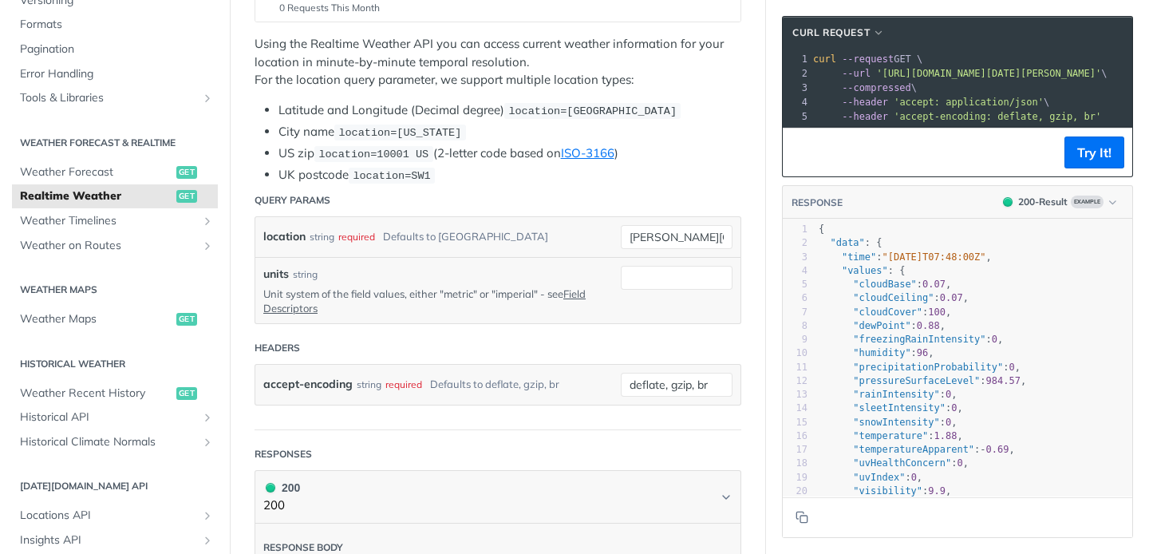
click at [481, 231] on div "location string required Defaults to toronto" at bounding box center [430, 237] width 334 height 24
click at [710, 284] on input "units" at bounding box center [677, 278] width 112 height 24
type input "imperial"
click at [496, 338] on header "Headers" at bounding box center [498, 348] width 487 height 32
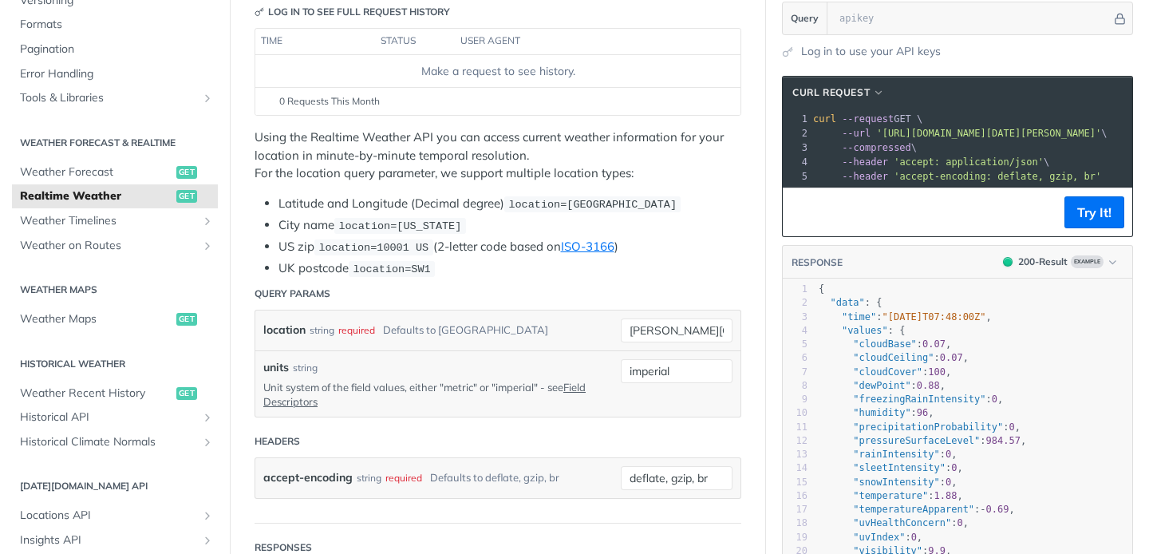
scroll to position [140, 0]
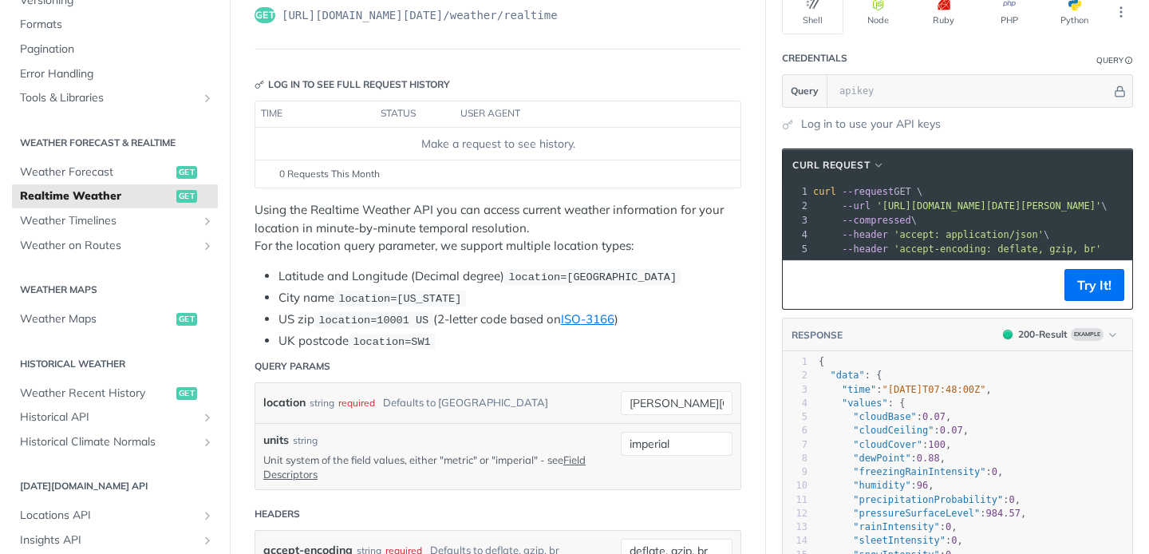
click at [314, 227] on p "Using the Realtime Weather API you can access current weather information for y…" at bounding box center [498, 228] width 487 height 54
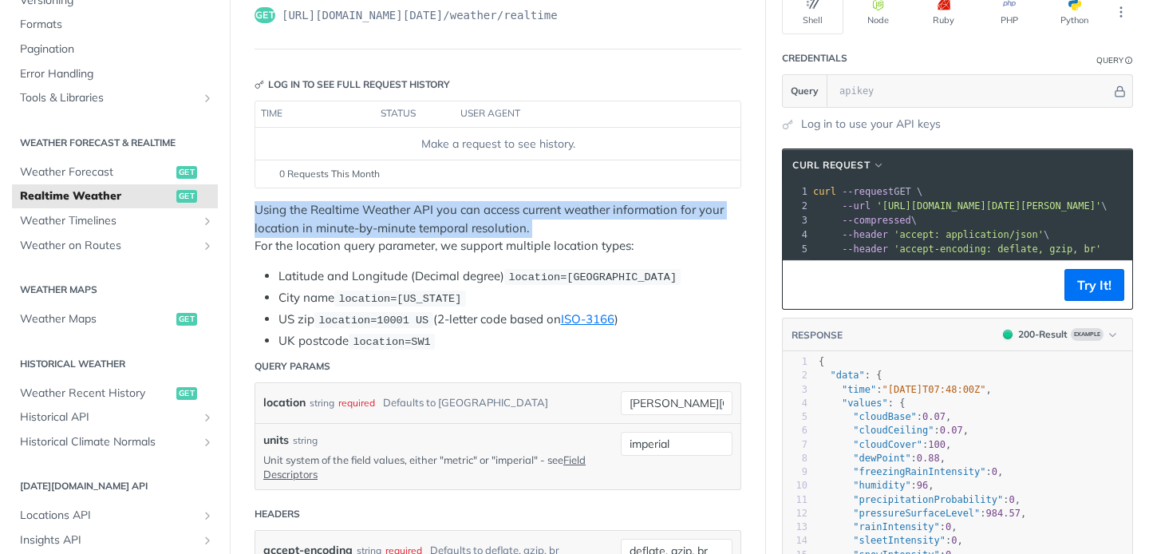
click at [390, 219] on p "Using the Realtime Weather API you can access current weather information for y…" at bounding box center [498, 228] width 487 height 54
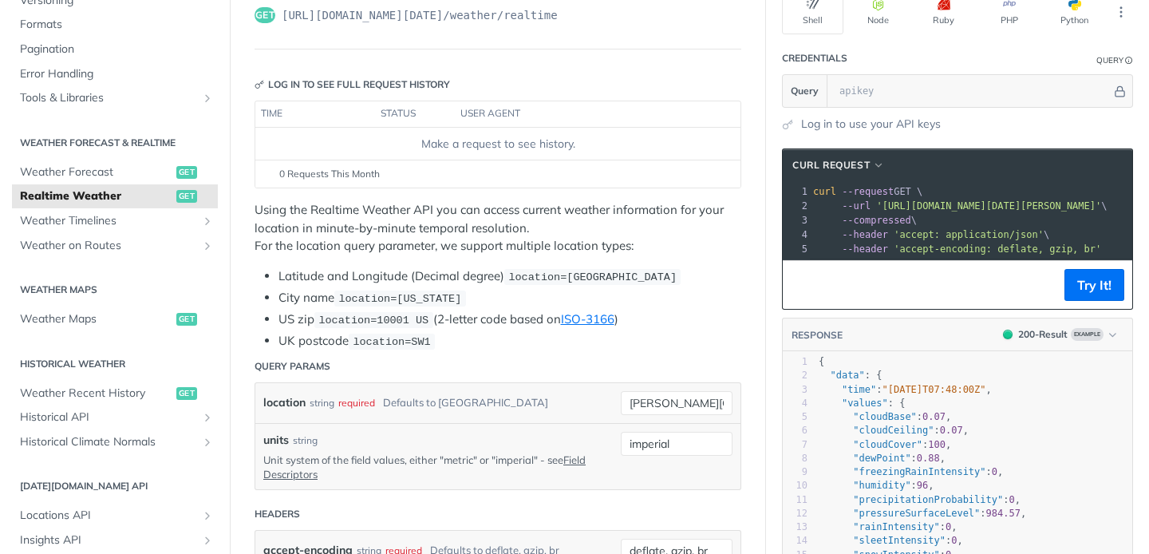
click at [390, 219] on p "Using the Realtime Weather API you can access current weather information for y…" at bounding box center [498, 228] width 487 height 54
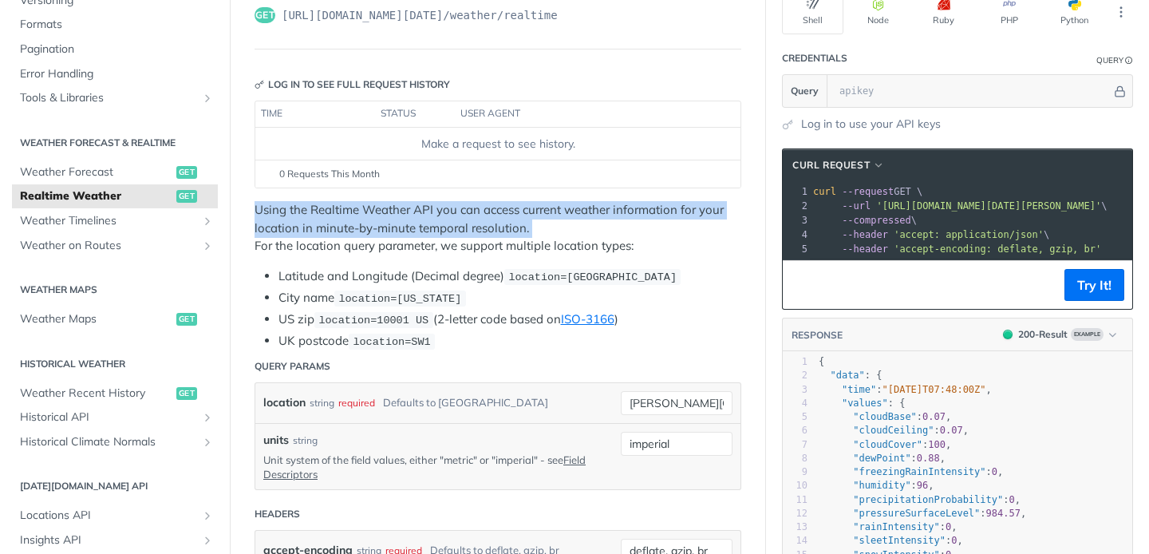
click at [426, 220] on p "Using the Realtime Weather API you can access current weather information for y…" at bounding box center [498, 228] width 487 height 54
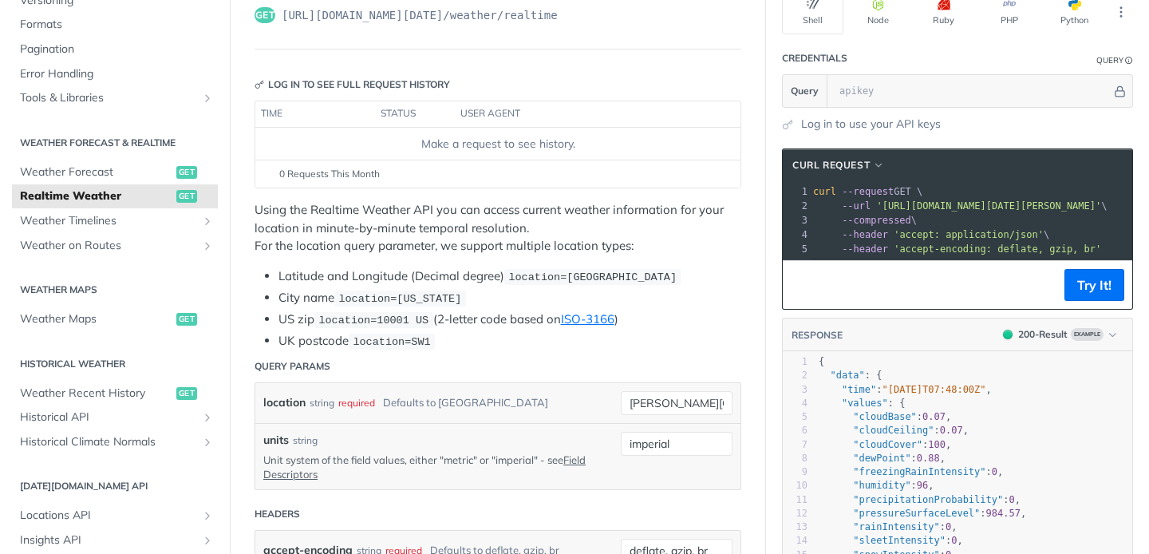
click at [426, 220] on p "Using the Realtime Weather API you can access current weather information for y…" at bounding box center [498, 228] width 487 height 54
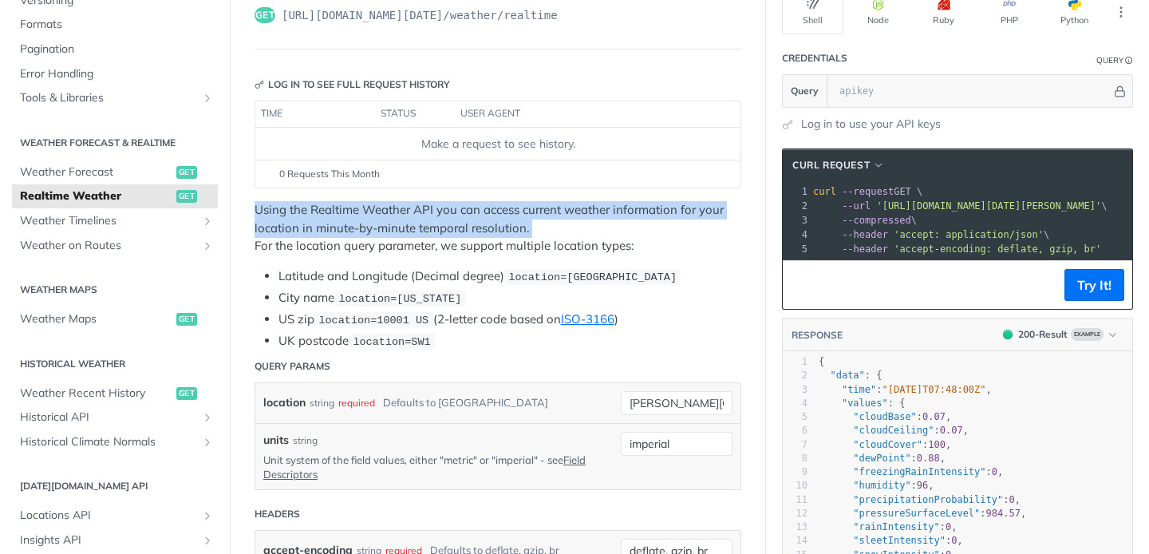
click at [471, 223] on p "Using the Realtime Weather API you can access current weather information for y…" at bounding box center [498, 228] width 487 height 54
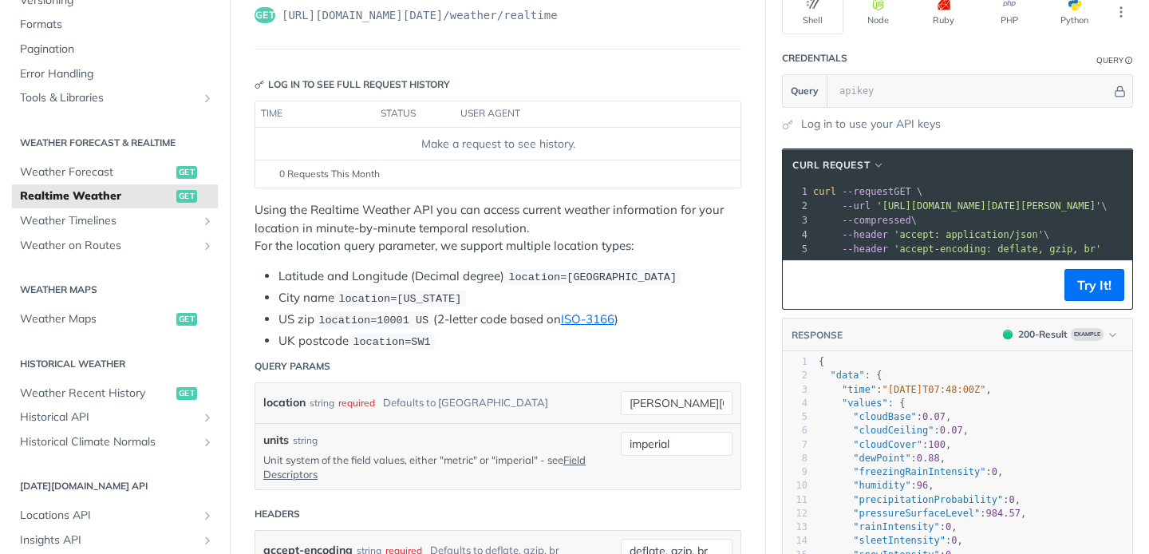
click at [471, 223] on p "Using the Realtime Weather API you can access current weather information for y…" at bounding box center [498, 228] width 487 height 54
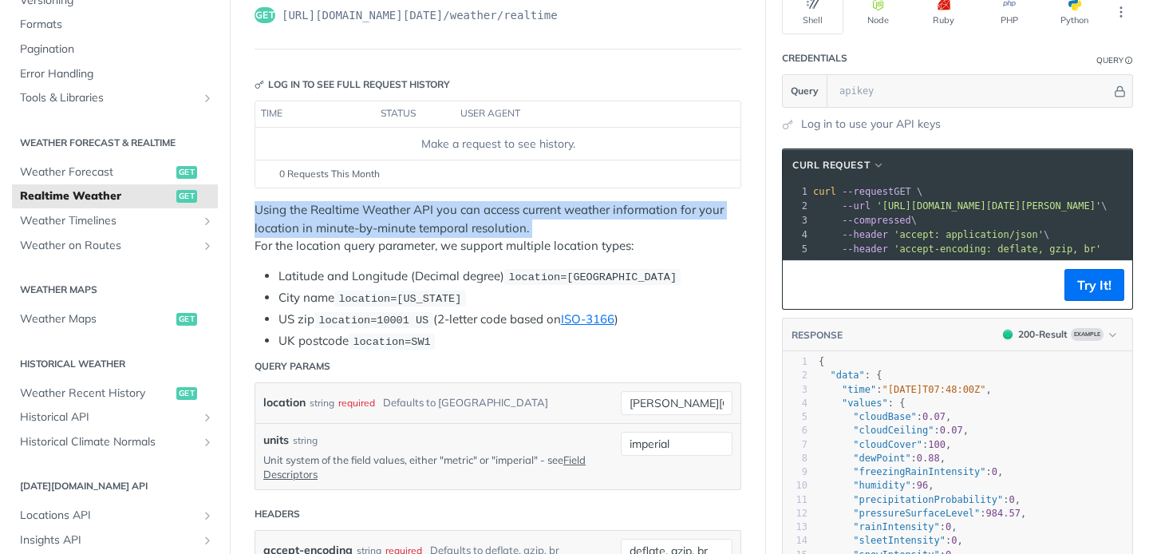
click at [506, 237] on p "Using the Realtime Weather API you can access current weather information for y…" at bounding box center [498, 228] width 487 height 54
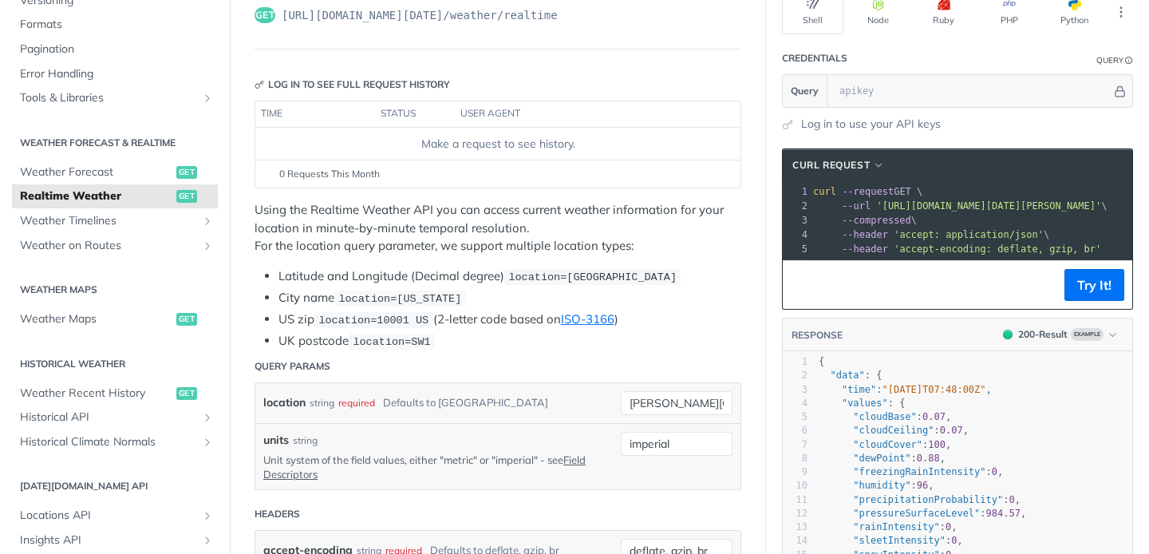
click at [522, 248] on p "Using the Realtime Weather API you can access current weather information for y…" at bounding box center [498, 228] width 487 height 54
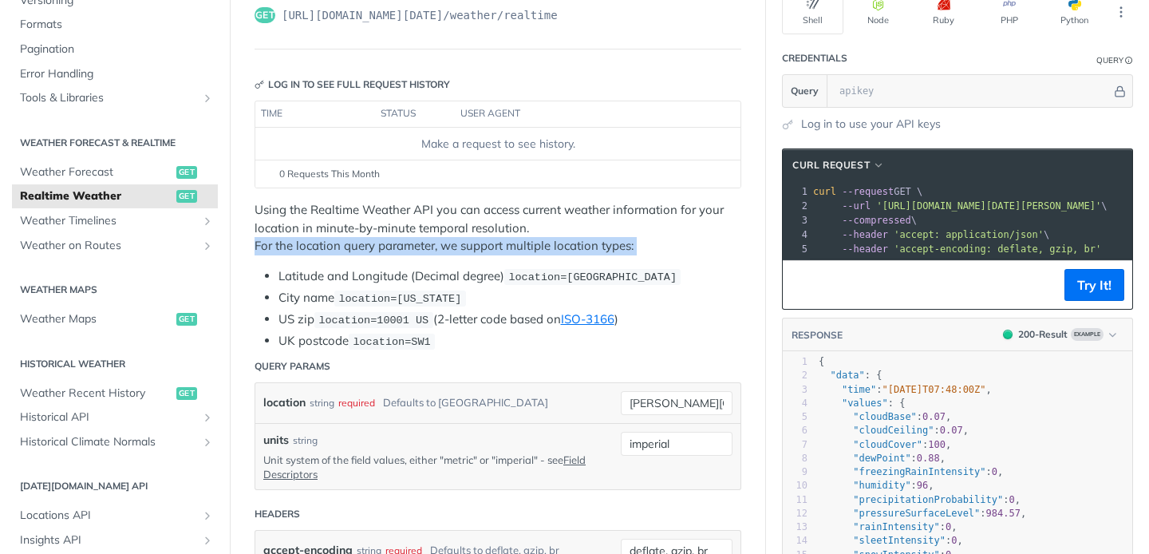
click at [544, 251] on p "Using the Realtime Weather API you can access current weather information for y…" at bounding box center [498, 228] width 487 height 54
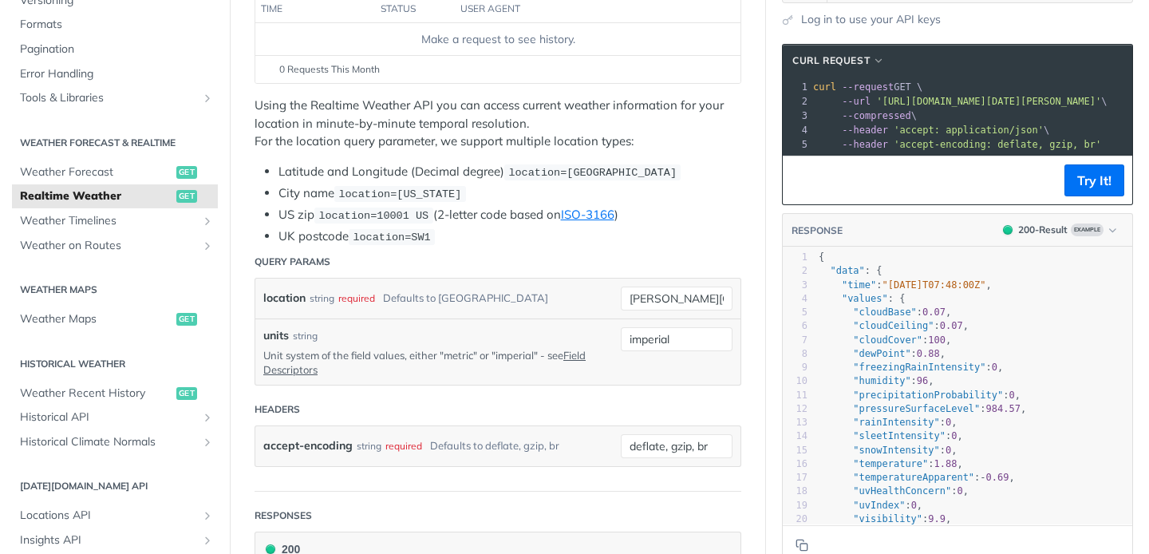
scroll to position [255, 0]
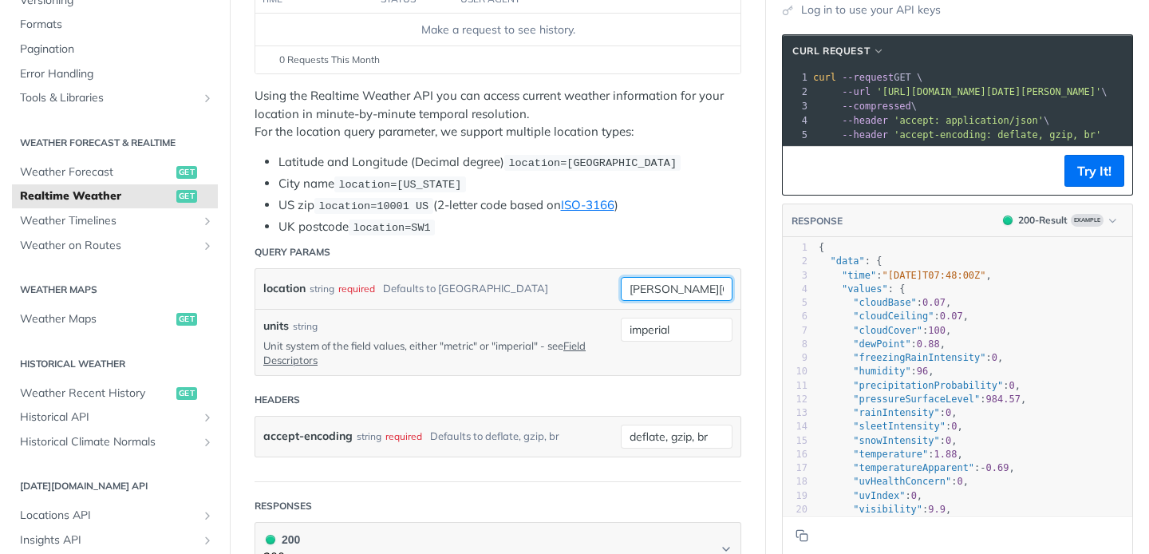
click at [705, 294] on input "ann arbor" at bounding box center [677, 289] width 112 height 24
type input "48105"
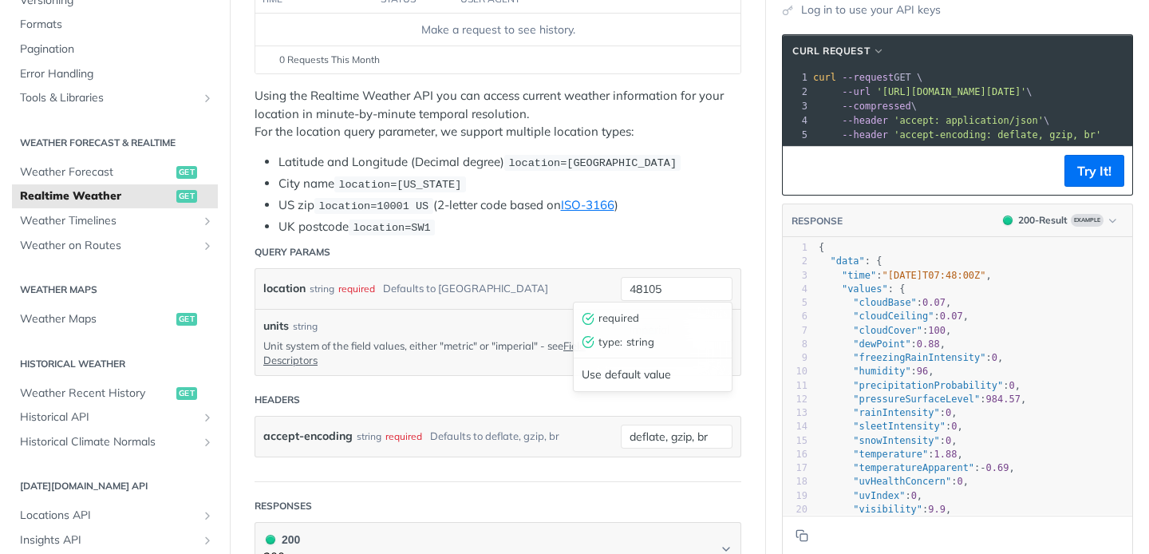
click at [681, 254] on header "Query Params" at bounding box center [498, 252] width 487 height 32
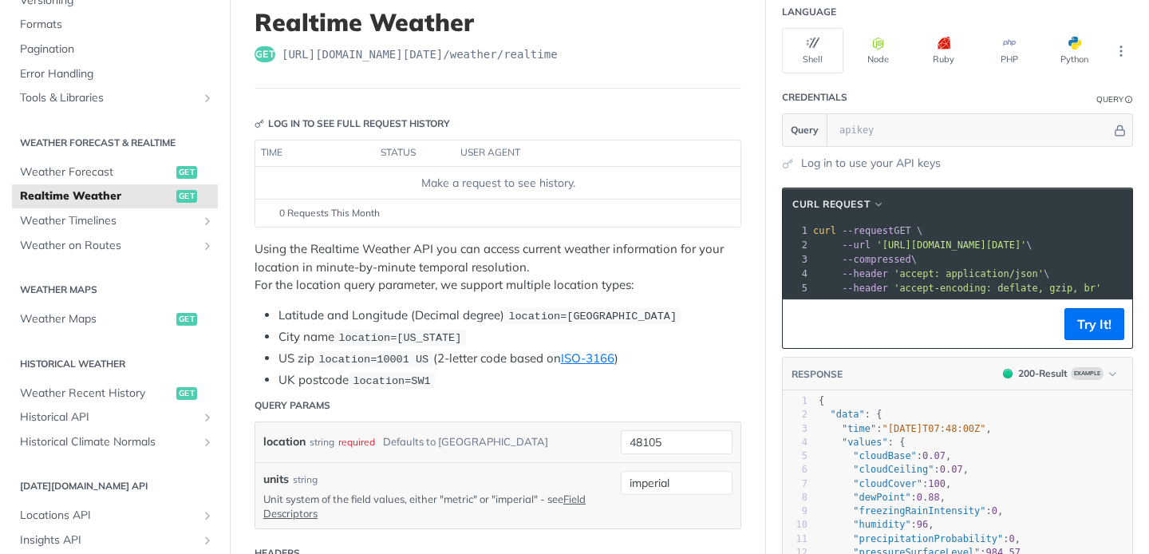
scroll to position [0, 0]
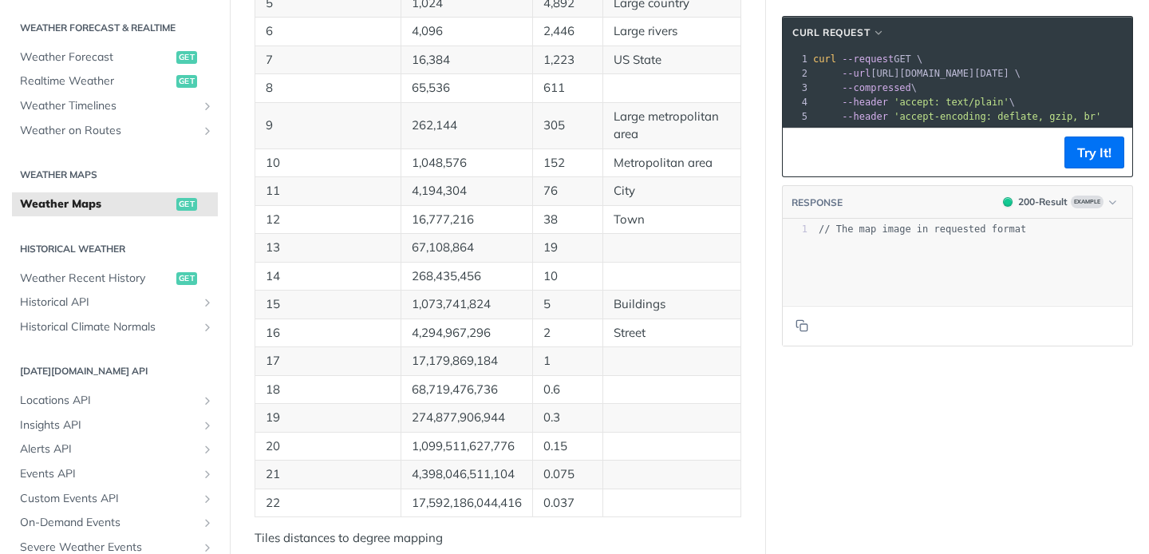
scroll to position [1137, 0]
click at [623, 219] on p "Town" at bounding box center [672, 219] width 117 height 18
click at [652, 210] on p "Town" at bounding box center [672, 219] width 117 height 18
click at [636, 220] on p "Town" at bounding box center [672, 219] width 117 height 18
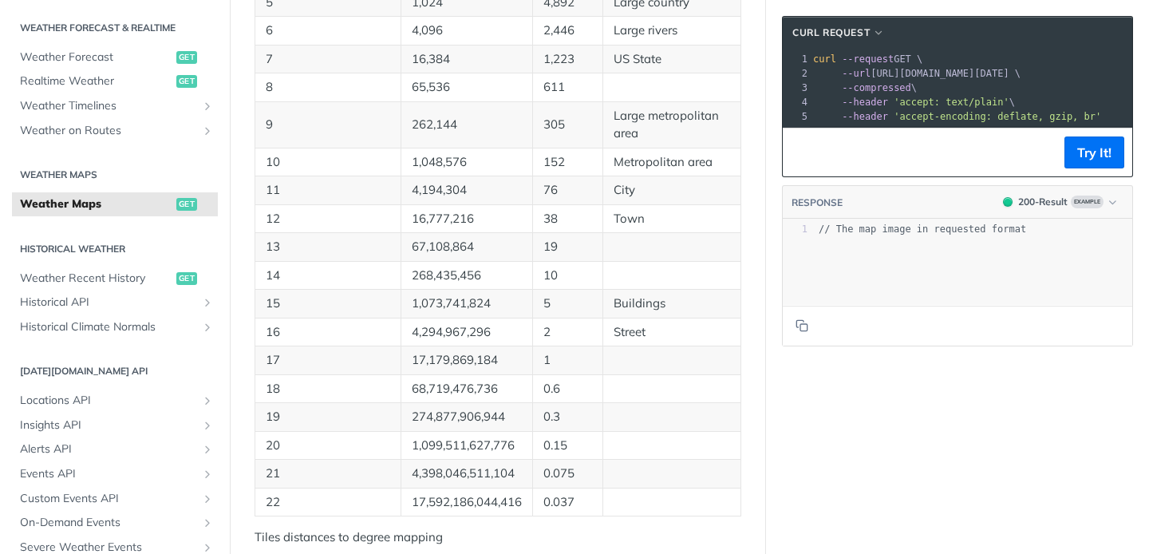
click at [636, 220] on p "Town" at bounding box center [672, 219] width 117 height 18
click at [667, 220] on p "Town" at bounding box center [672, 219] width 117 height 18
click at [651, 220] on p "Town" at bounding box center [672, 219] width 117 height 18
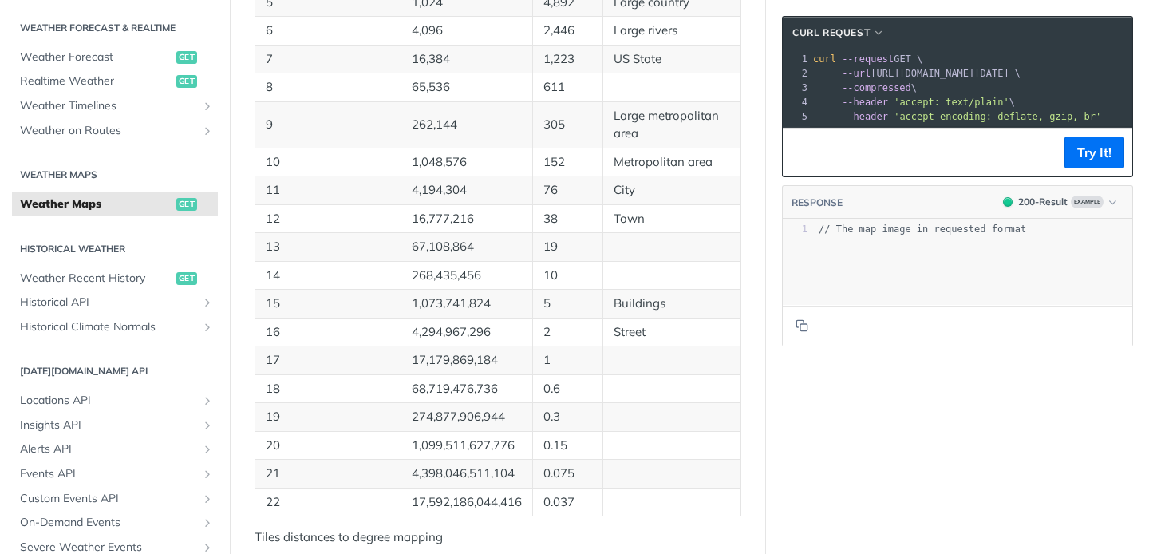
click at [651, 220] on p "Town" at bounding box center [672, 219] width 117 height 18
click at [580, 212] on p "38" at bounding box center [568, 219] width 49 height 18
click at [468, 212] on p "16,777,216" at bounding box center [467, 219] width 110 height 18
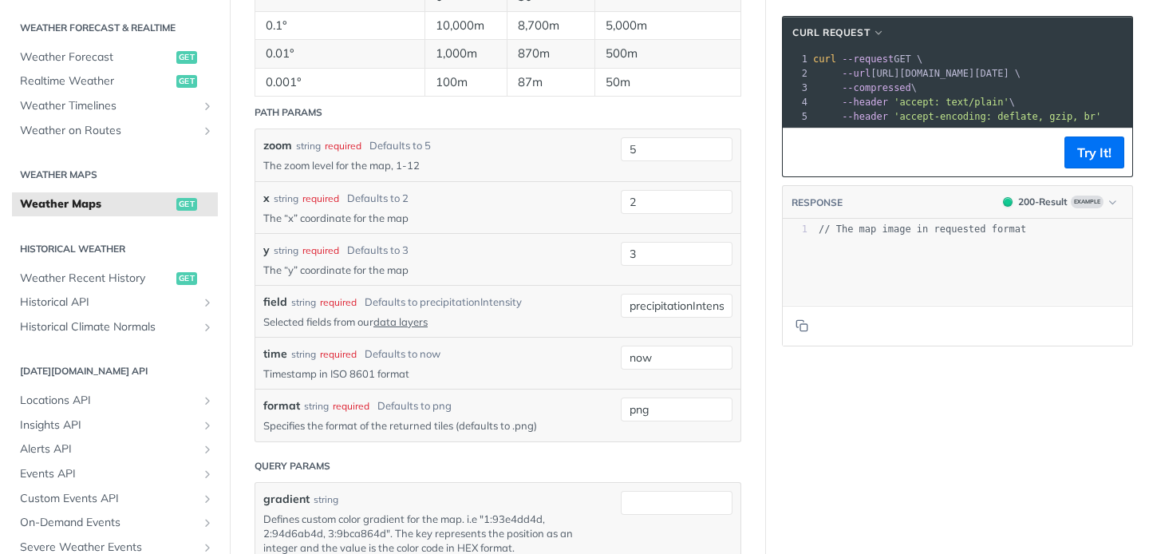
scroll to position [1733, 0]
click at [307, 105] on div "Path Params" at bounding box center [289, 110] width 68 height 14
click at [658, 152] on input "5" at bounding box center [677, 147] width 112 height 24
type input "12"
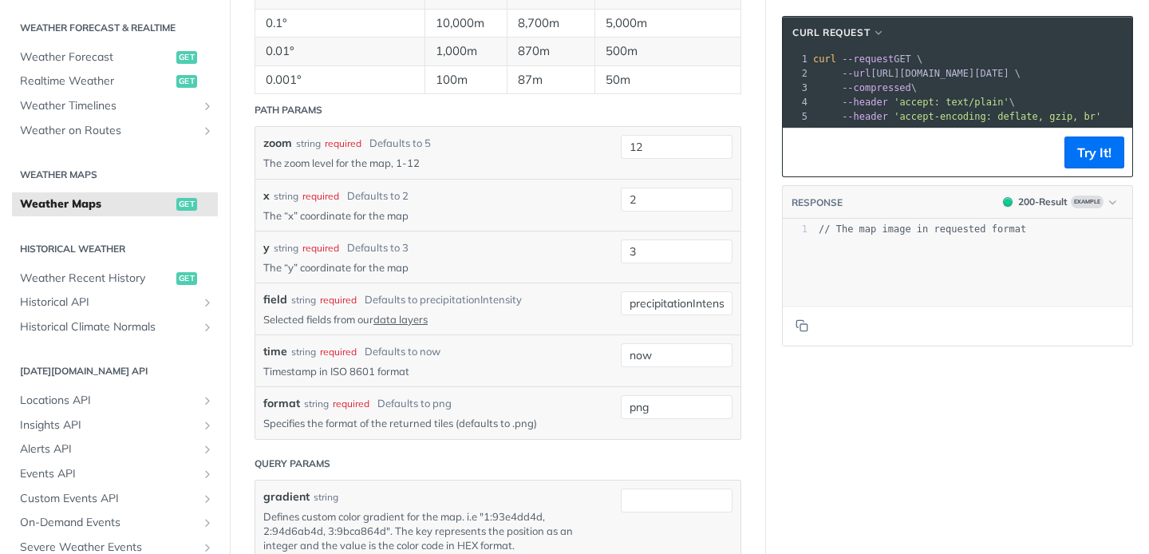
click at [537, 120] on header "Path Params" at bounding box center [498, 110] width 487 height 32
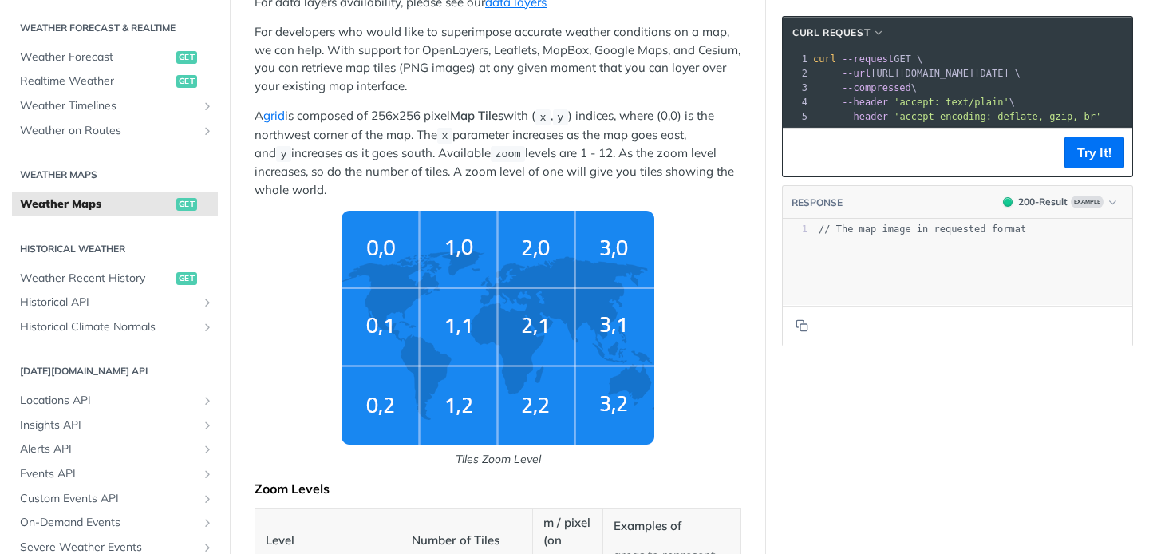
scroll to position [319, 0]
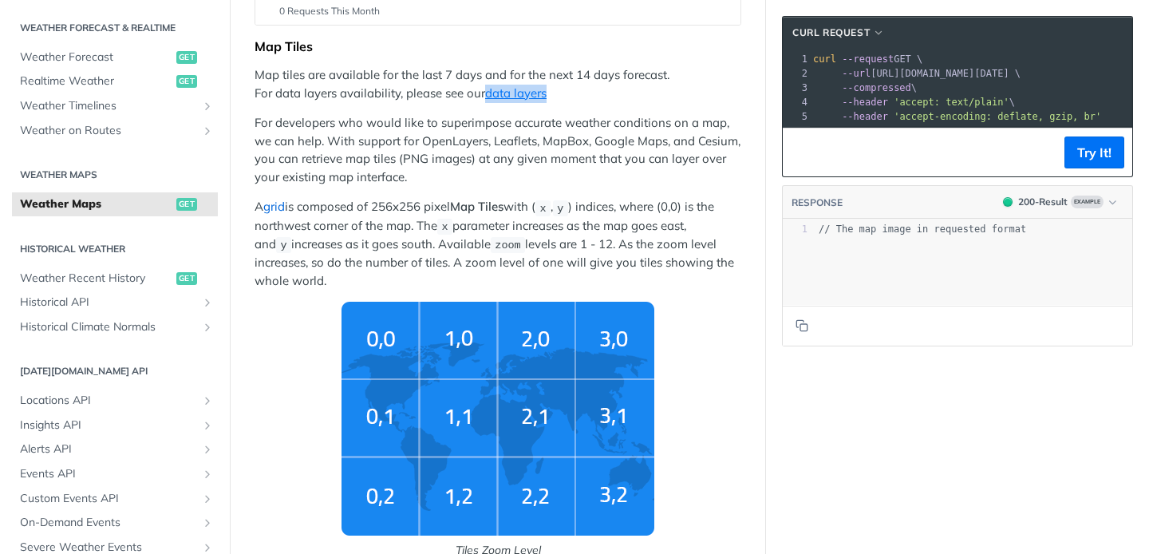
click at [279, 208] on link "grid" at bounding box center [274, 206] width 22 height 15
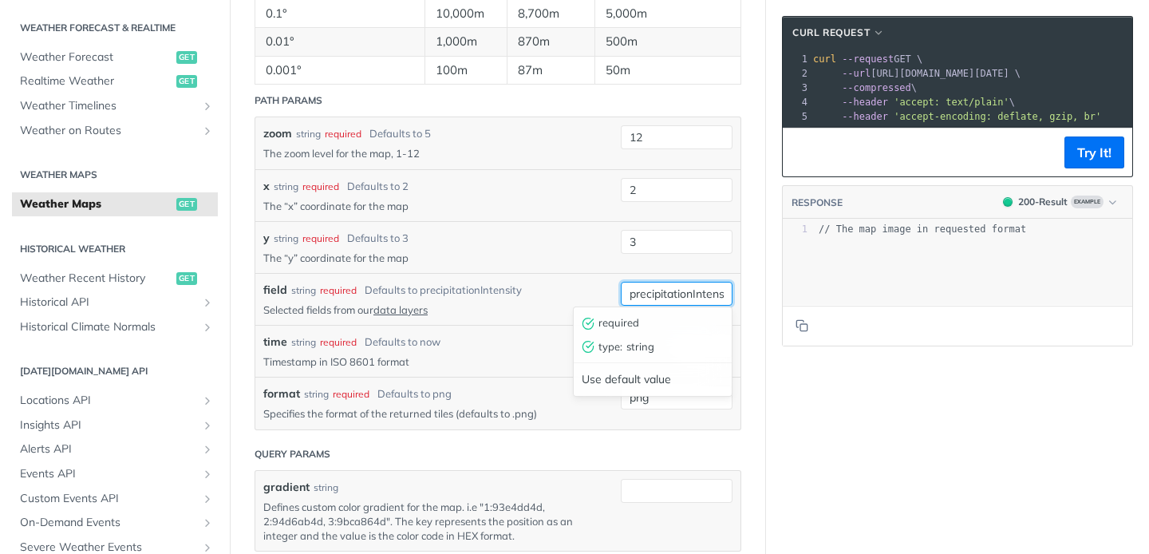
scroll to position [0, 14]
drag, startPoint x: 639, startPoint y: 291, endPoint x: 756, endPoint y: 298, distance: 117.5
click at [554, 273] on div "field string required Defaults to precipitationIntensity Selected fields from o…" at bounding box center [497, 299] width 485 height 52
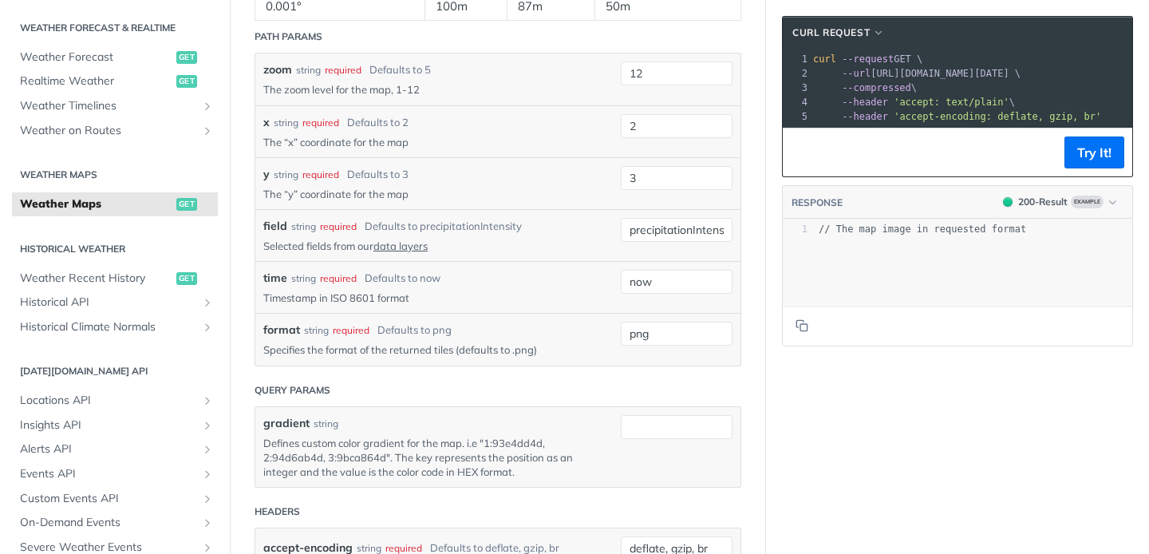
click at [610, 272] on div "time string required Defaults to now Timestamp in ISO 8601 format now" at bounding box center [497, 287] width 469 height 35
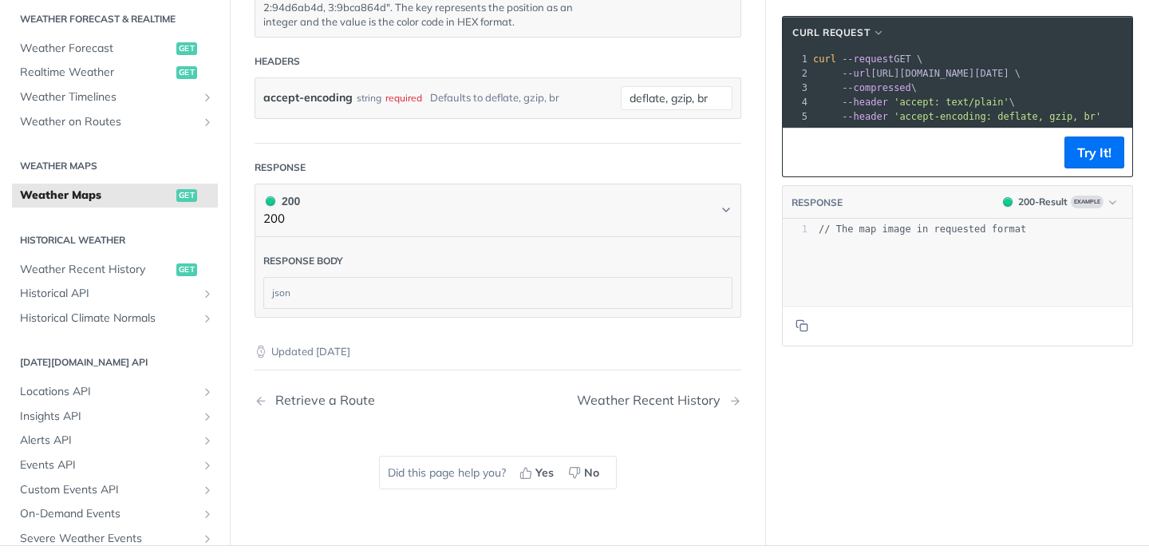
scroll to position [2261, 0]
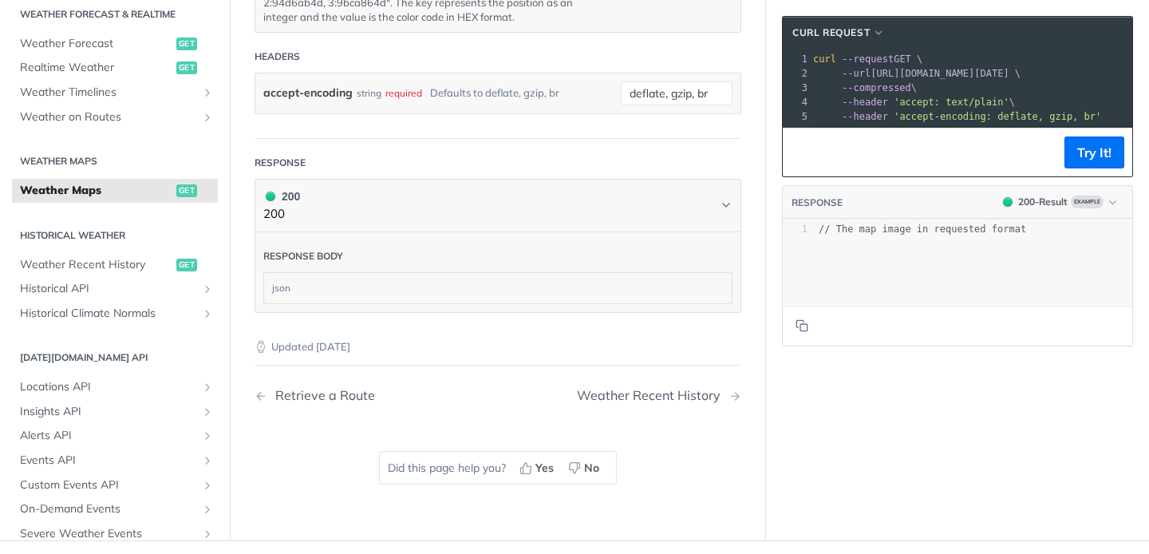
click at [472, 281] on div "json" at bounding box center [498, 288] width 468 height 30
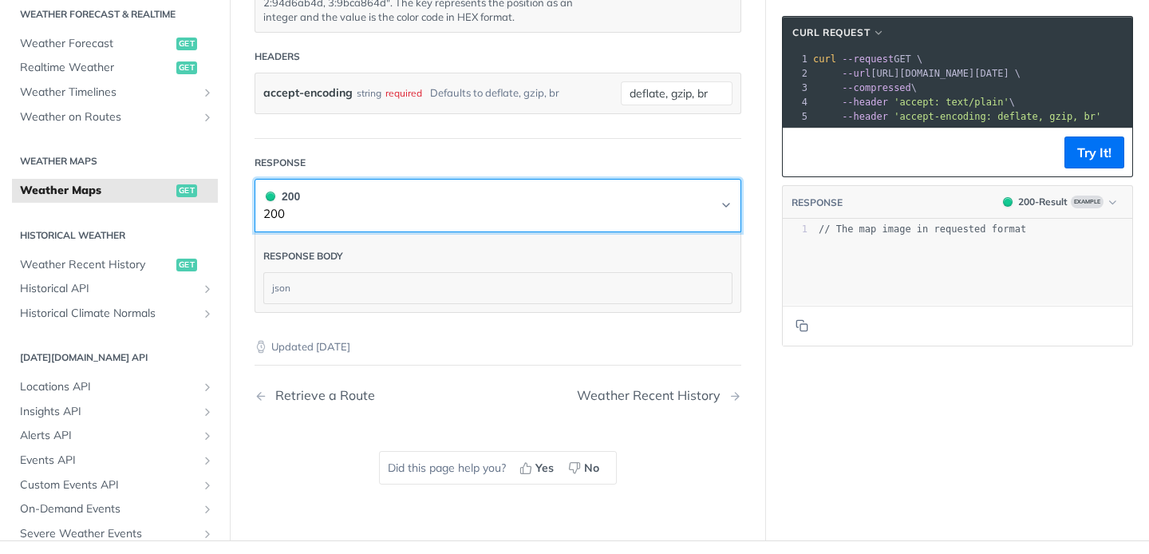
click at [505, 192] on button "200 200" at bounding box center [497, 206] width 469 height 36
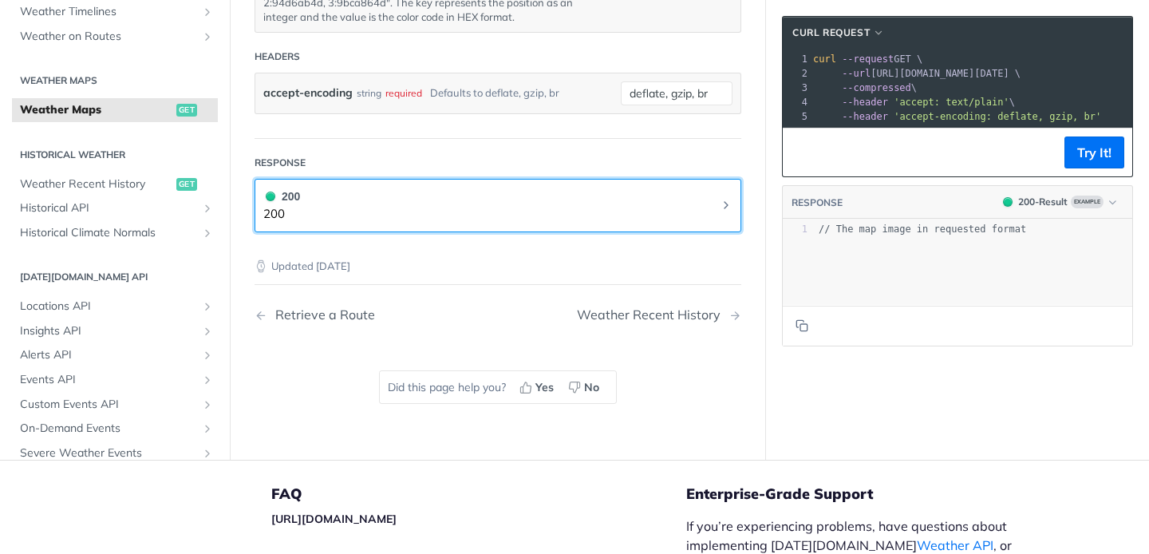
click at [505, 192] on button "200 200" at bounding box center [497, 206] width 469 height 36
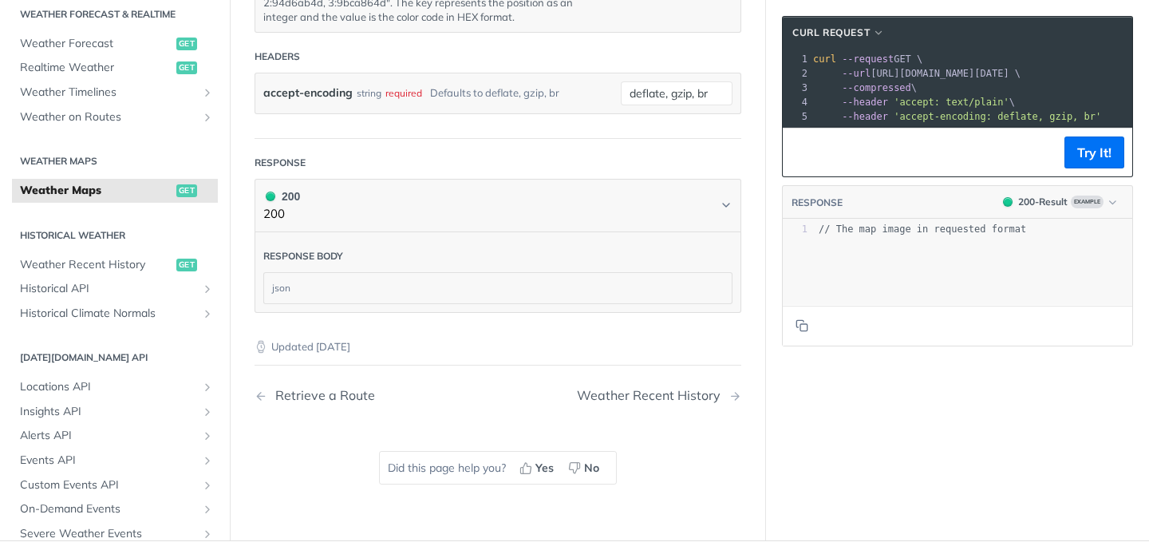
click at [510, 240] on header "Response body" at bounding box center [497, 252] width 469 height 40
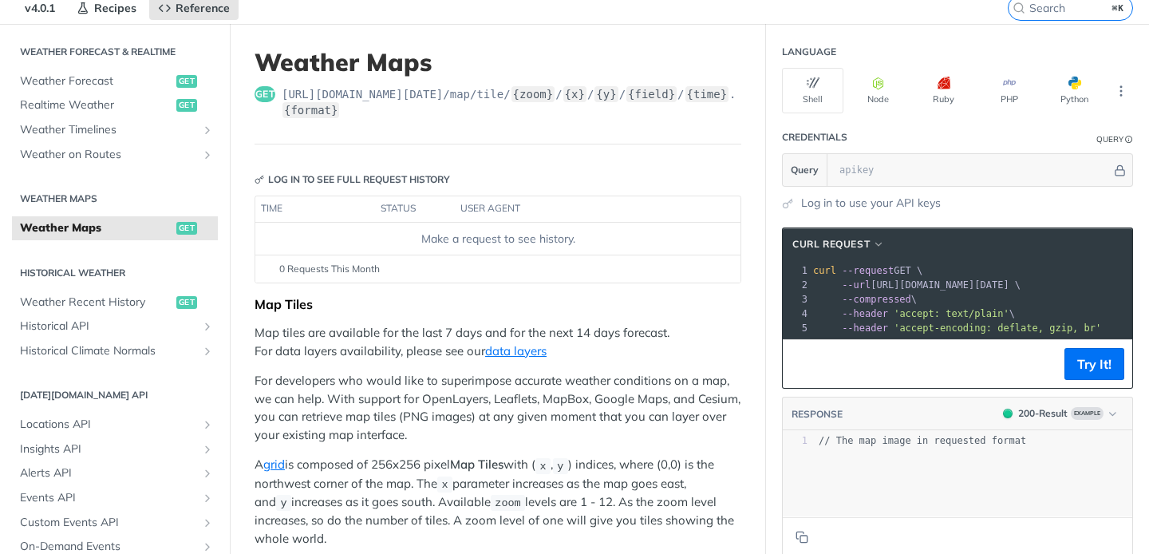
scroll to position [42, 0]
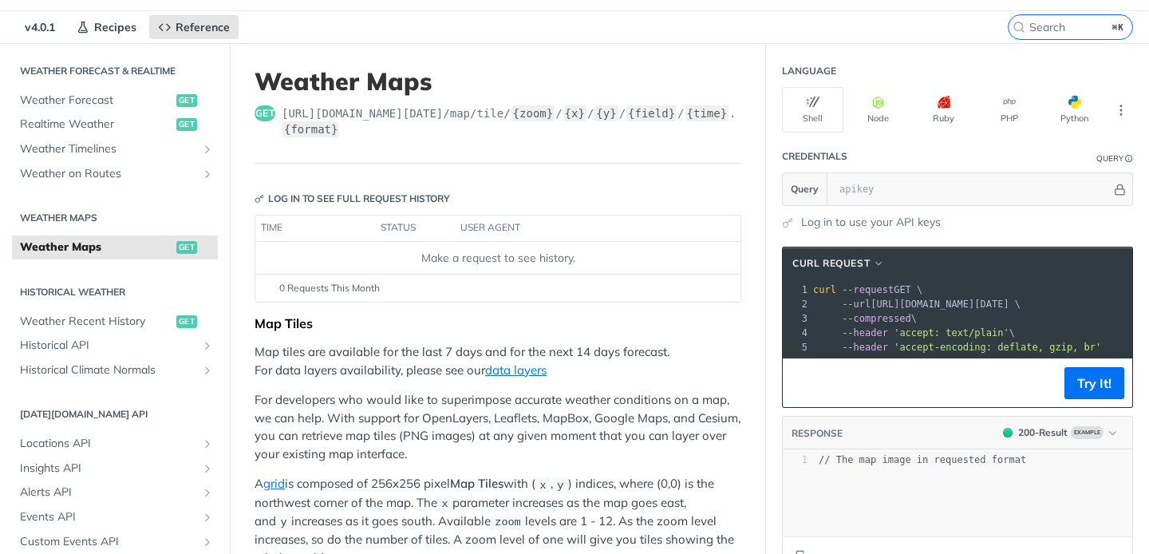
click at [1079, 401] on footer "Try It!" at bounding box center [958, 382] width 350 height 49
click at [1090, 392] on button "Try It!" at bounding box center [1095, 383] width 60 height 32
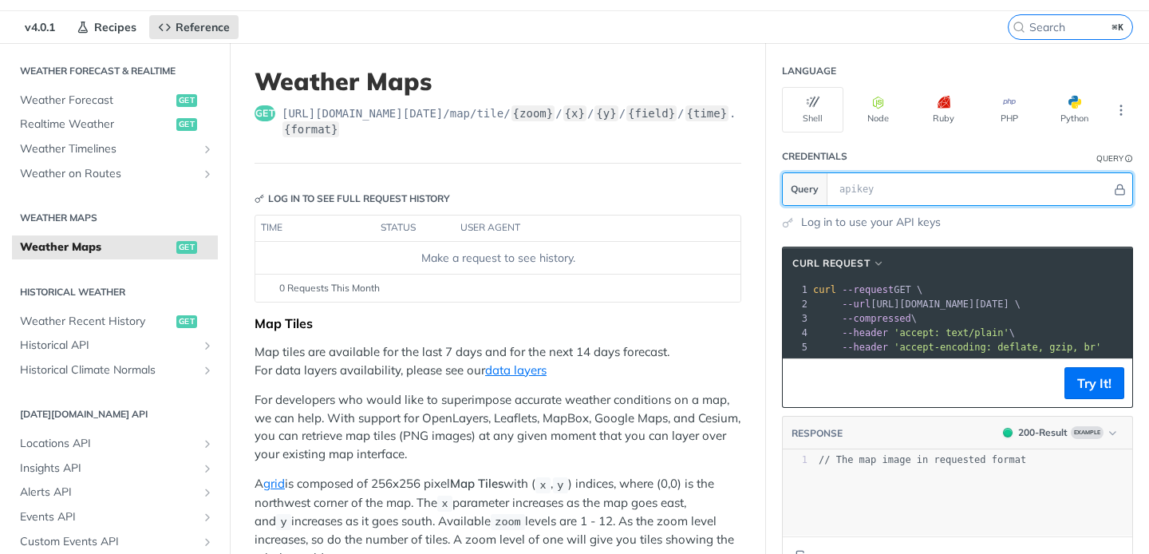
click at [940, 190] on input "text" at bounding box center [972, 189] width 280 height 32
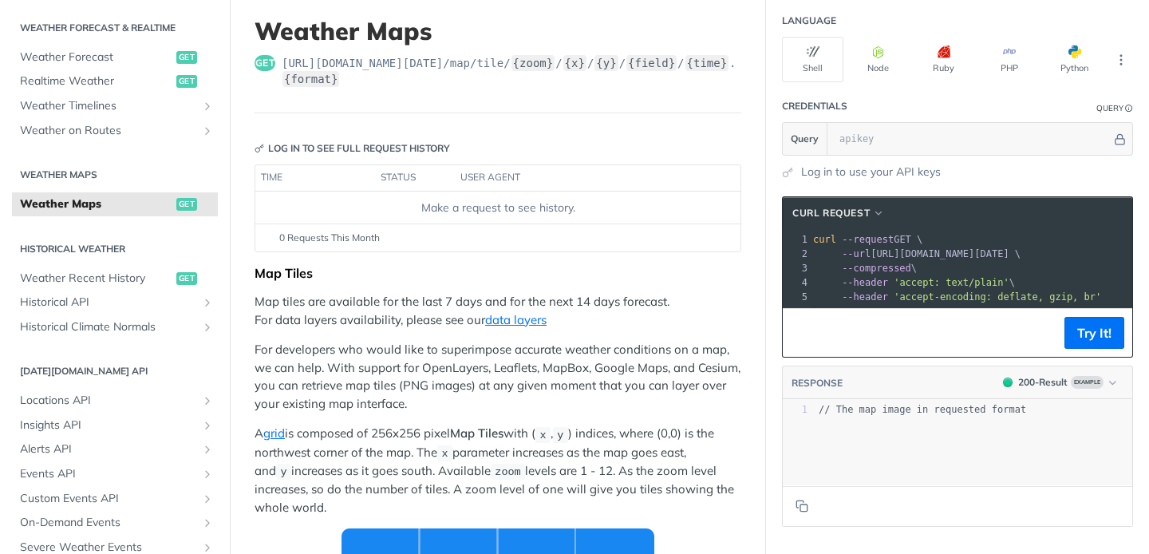
click at [772, 164] on section "Credentials Query Query Log in to use your API keys" at bounding box center [957, 135] width 383 height 90
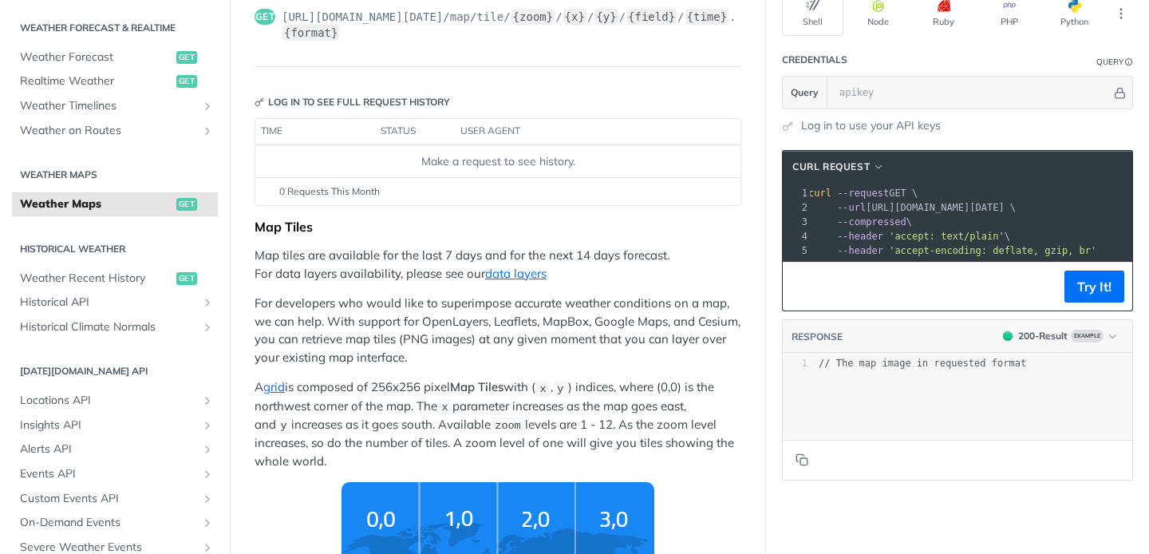
scroll to position [136, 0]
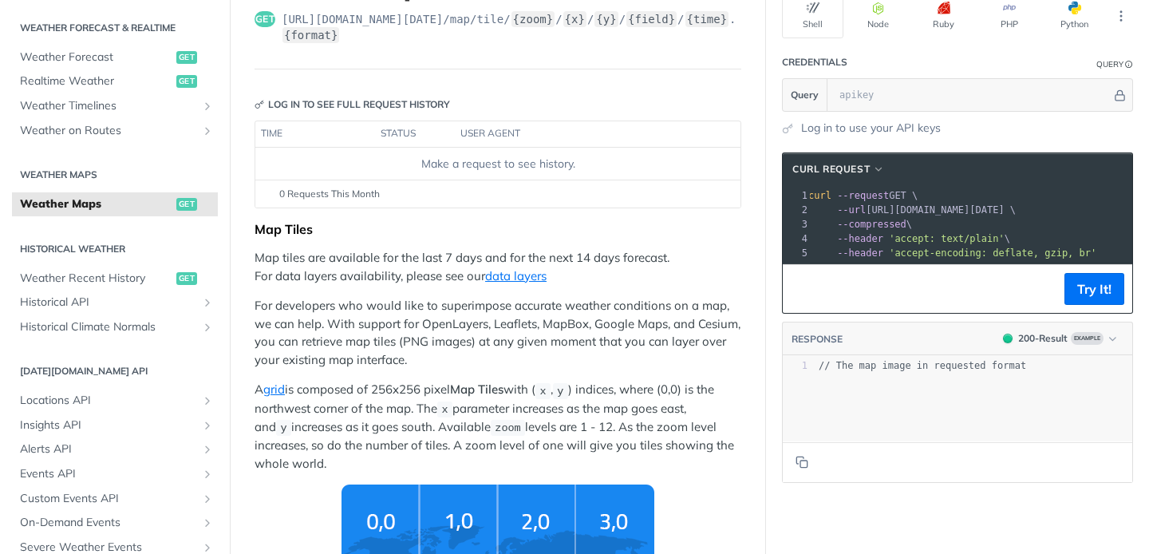
click at [883, 215] on pre "--url [URL][DOMAIN_NAME][DATE] \" at bounding box center [1055, 210] width 501 height 14
click at [878, 364] on span "// The map image in requested format" at bounding box center [923, 365] width 208 height 11
click at [889, 392] on div "xxxxxxxxxx 1 // The map image in requested format" at bounding box center [978, 418] width 390 height 125
click at [718, 334] on p "For developers who would like to superimpose accurate weather conditions on a m…" at bounding box center [498, 333] width 487 height 72
click at [1028, 409] on div "xxxxxxxxxx 1 // The map image in requested format" at bounding box center [978, 418] width 390 height 125
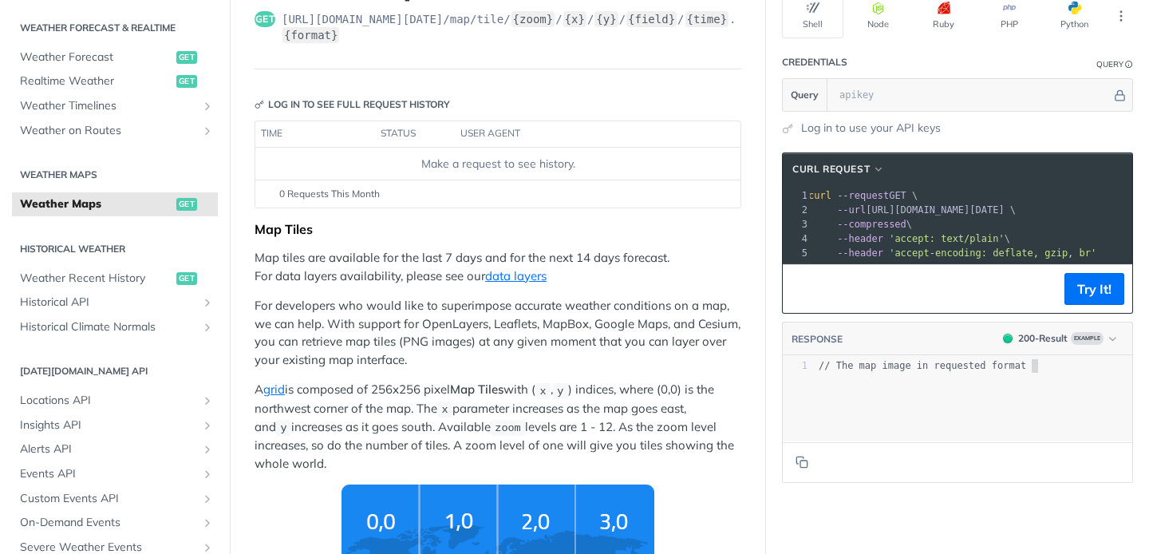
click at [431, 364] on p "For developers who would like to superimpose accurate weather conditions on a m…" at bounding box center [498, 333] width 487 height 72
click at [518, 275] on link "data layers" at bounding box center [515, 275] width 61 height 15
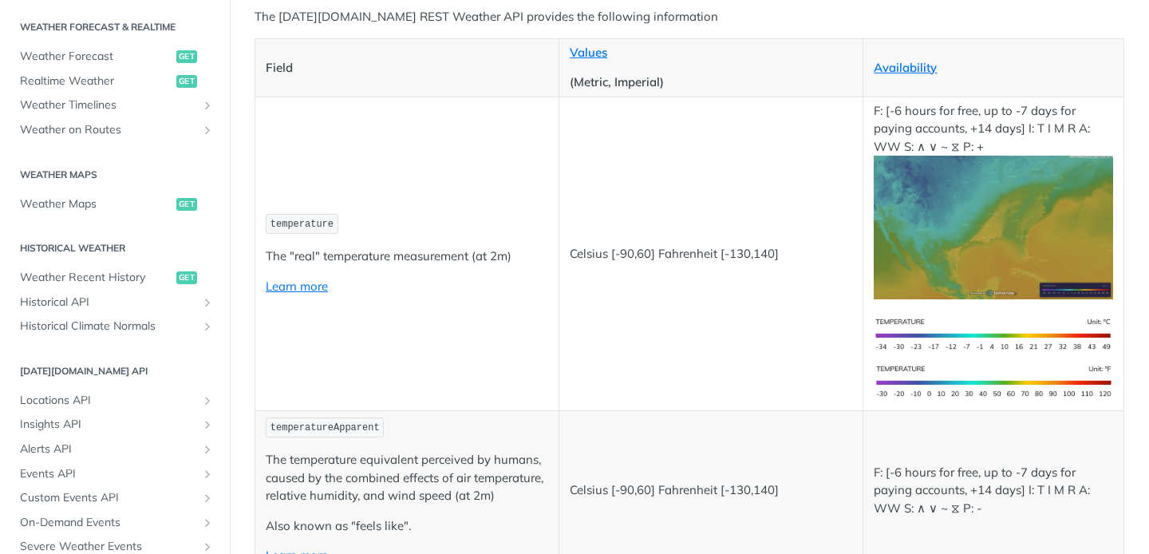
scroll to position [225, 0]
